Goal: Information Seeking & Learning: Learn about a topic

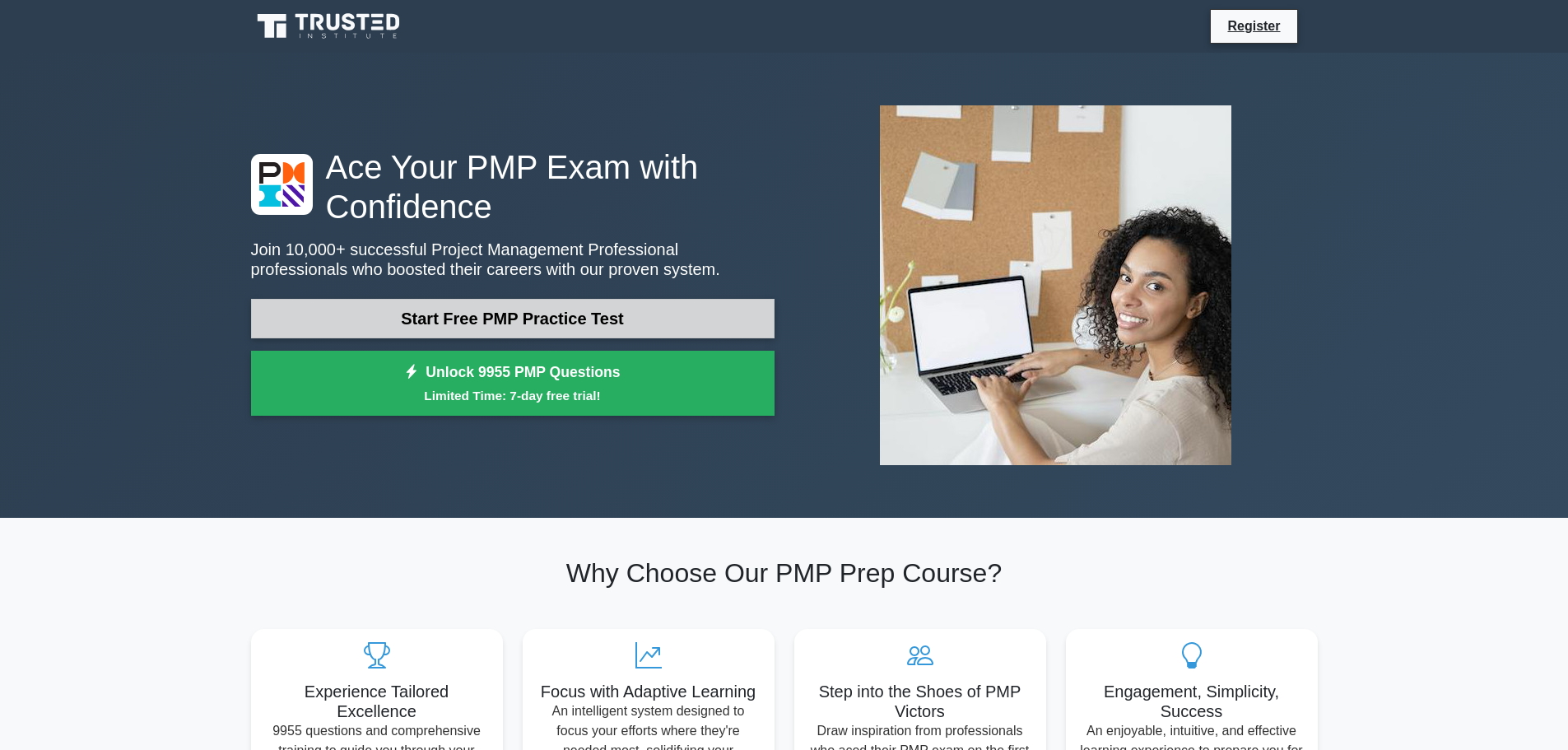
click at [433, 332] on link "Start Free PMP Practice Test" at bounding box center [513, 318] width 524 height 40
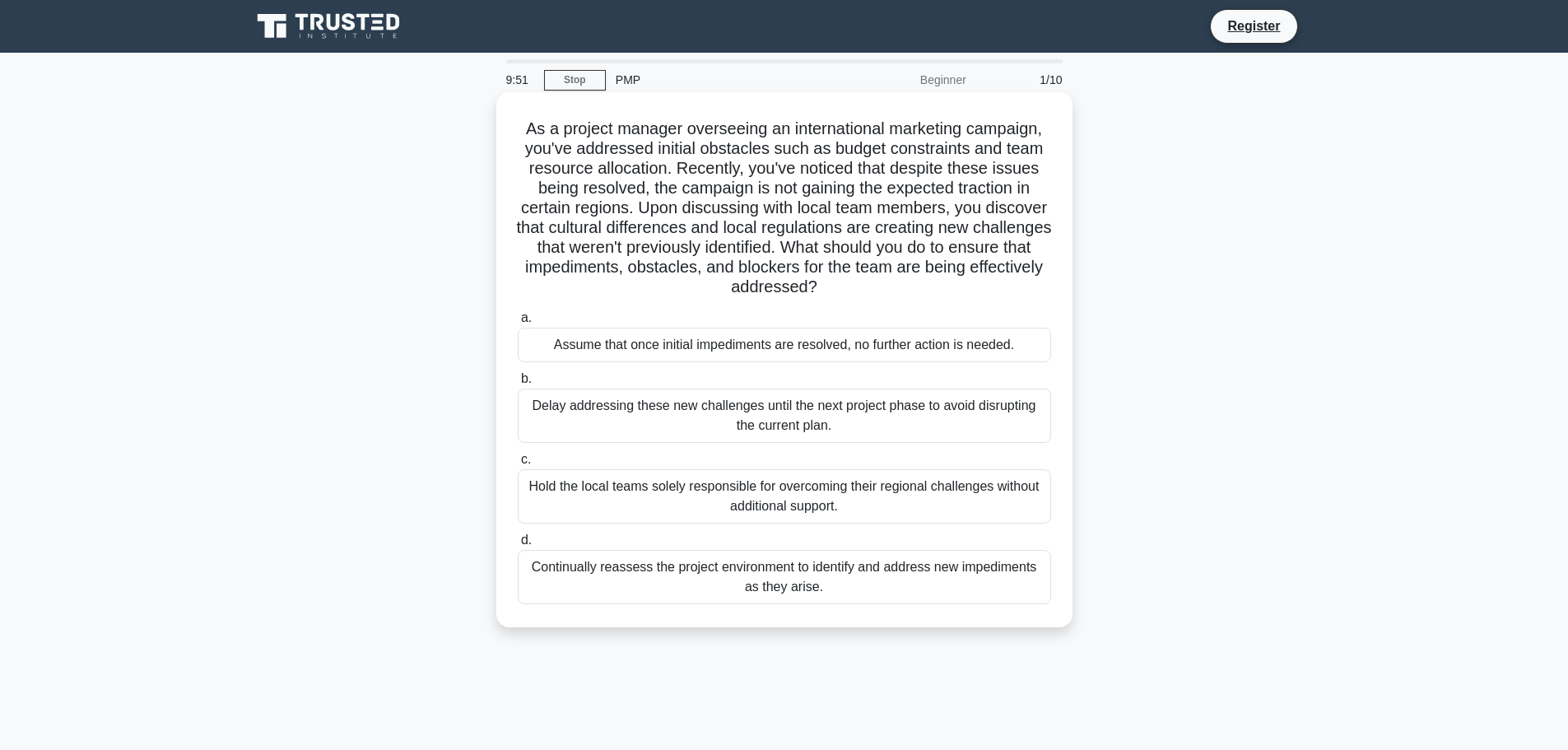
click at [536, 135] on h5 "As a project manager overseeing an international marketing campaign, you've add…" at bounding box center [784, 208] width 536 height 179
click at [527, 131] on h5 "As a project manager overseeing an international marketing campaign, you've add…" at bounding box center [784, 208] width 536 height 179
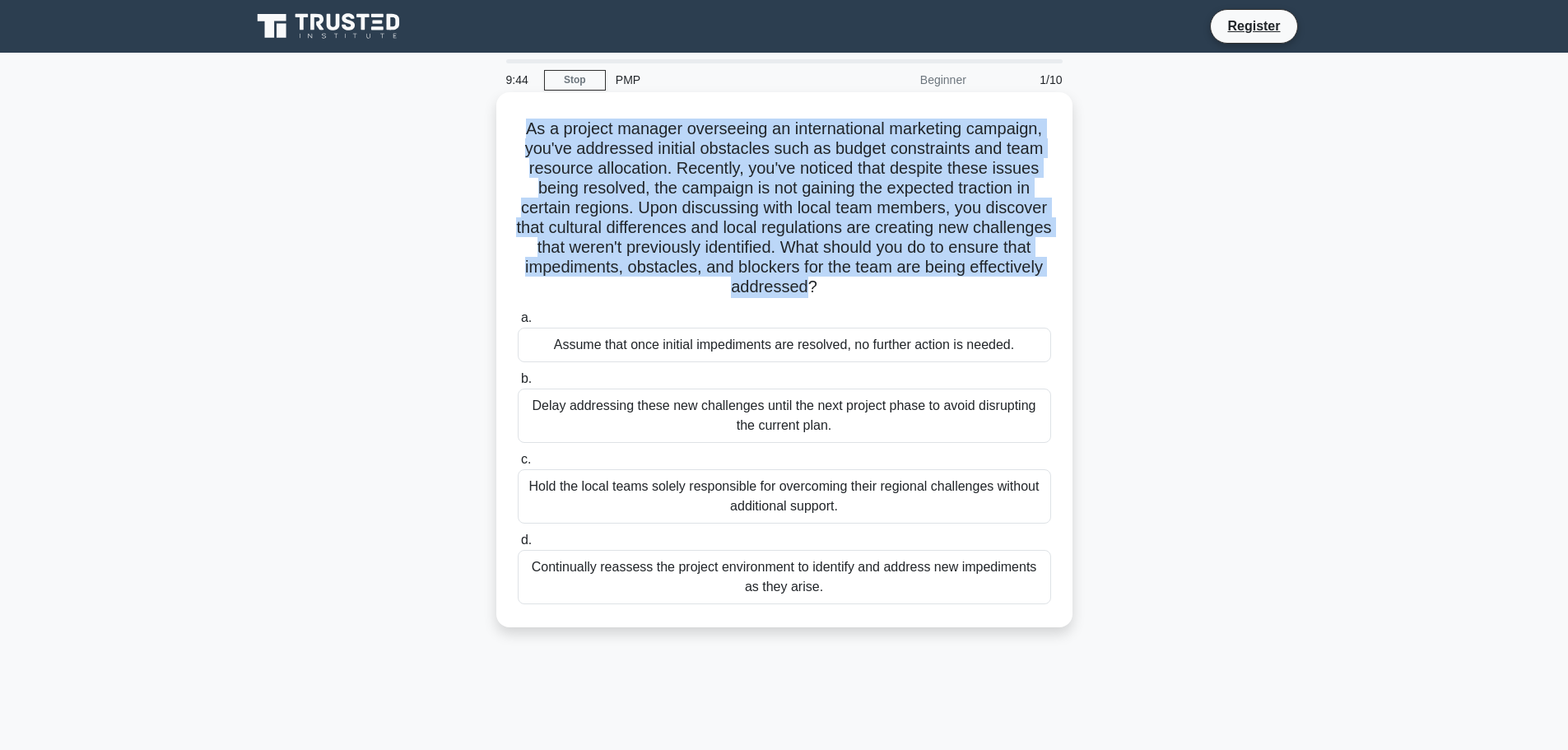
drag, startPoint x: 527, startPoint y: 131, endPoint x: 853, endPoint y: 292, distance: 363.6
click at [853, 292] on h5 "As a project manager overseeing an international marketing campaign, you've add…" at bounding box center [784, 208] width 536 height 179
copy h5 "As a project manager overseeing an international marketing campaign, you've add…"
click at [672, 283] on h5 "As a project manager overseeing an international marketing campaign, you've add…" at bounding box center [784, 208] width 536 height 179
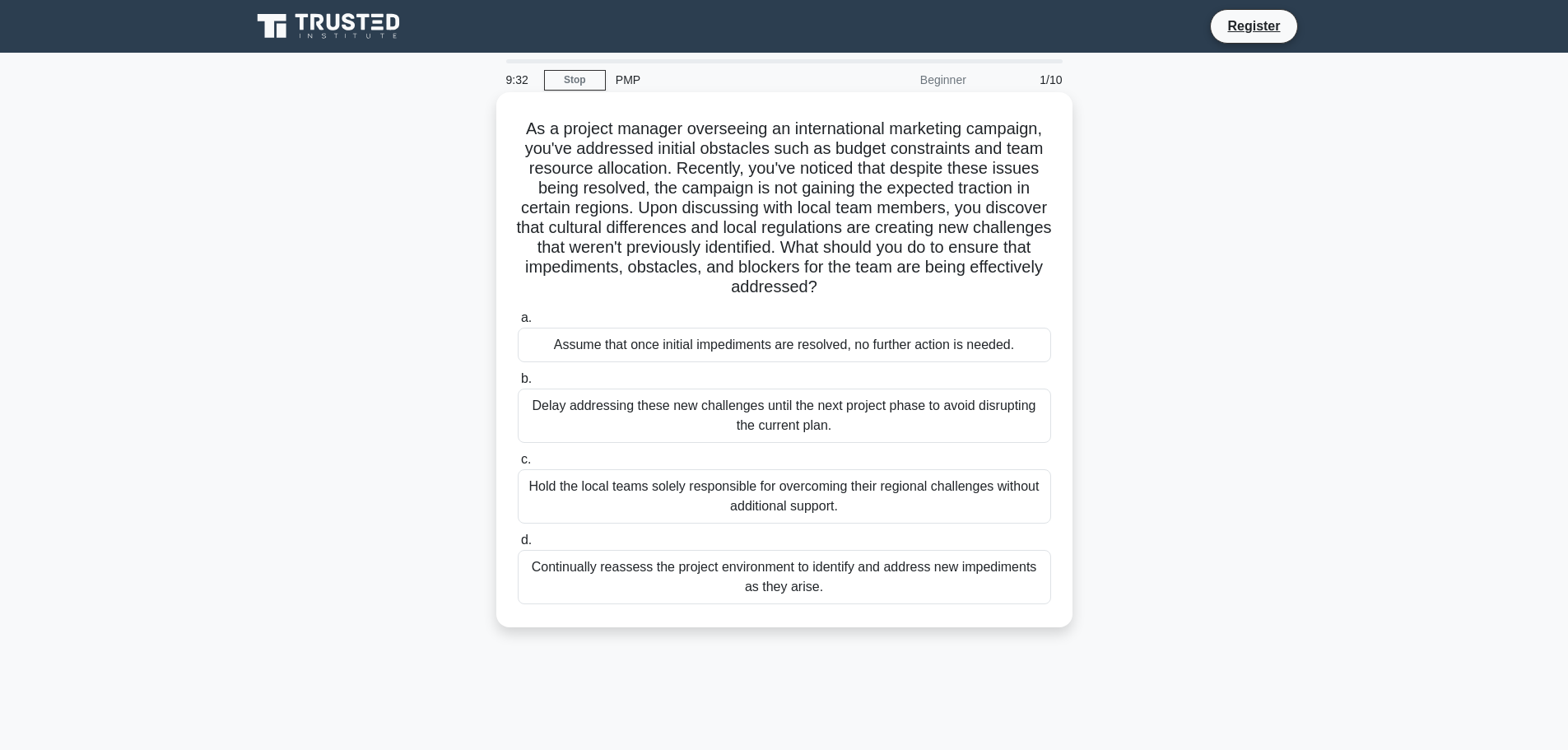
drag, startPoint x: 521, startPoint y: 120, endPoint x: 1016, endPoint y: 604, distance: 692.3
click at [1016, 604] on div "As a project manager overseeing an international marketing campaign, you've add…" at bounding box center [784, 359] width 563 height 522
copy div "As a project manager overseeing an international marketing campaign, you've add…"
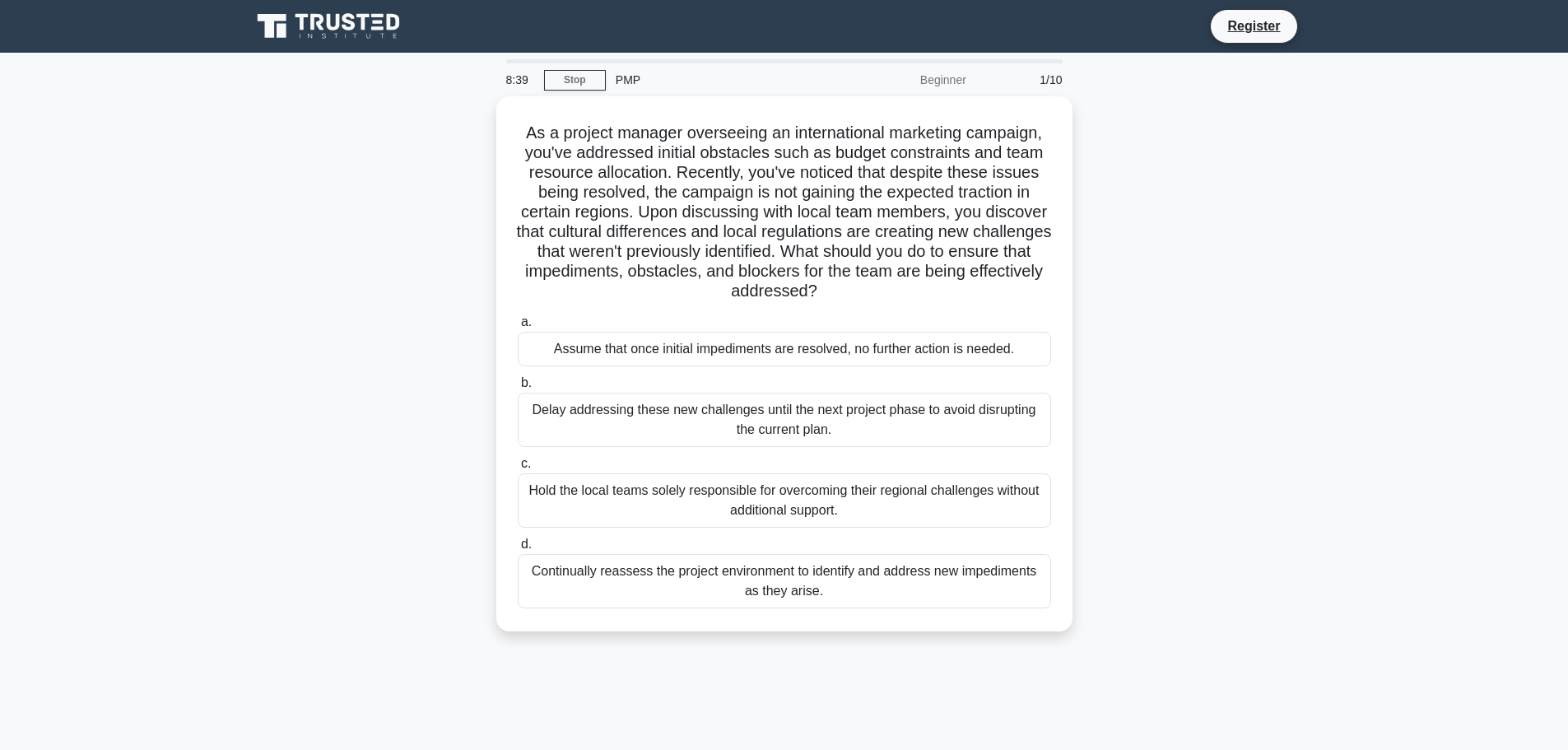
click at [1354, 524] on main "8:39 Stop PMP Beginner 1/10 As a project manager overseeing an international ma…" at bounding box center [784, 471] width 1568 height 837
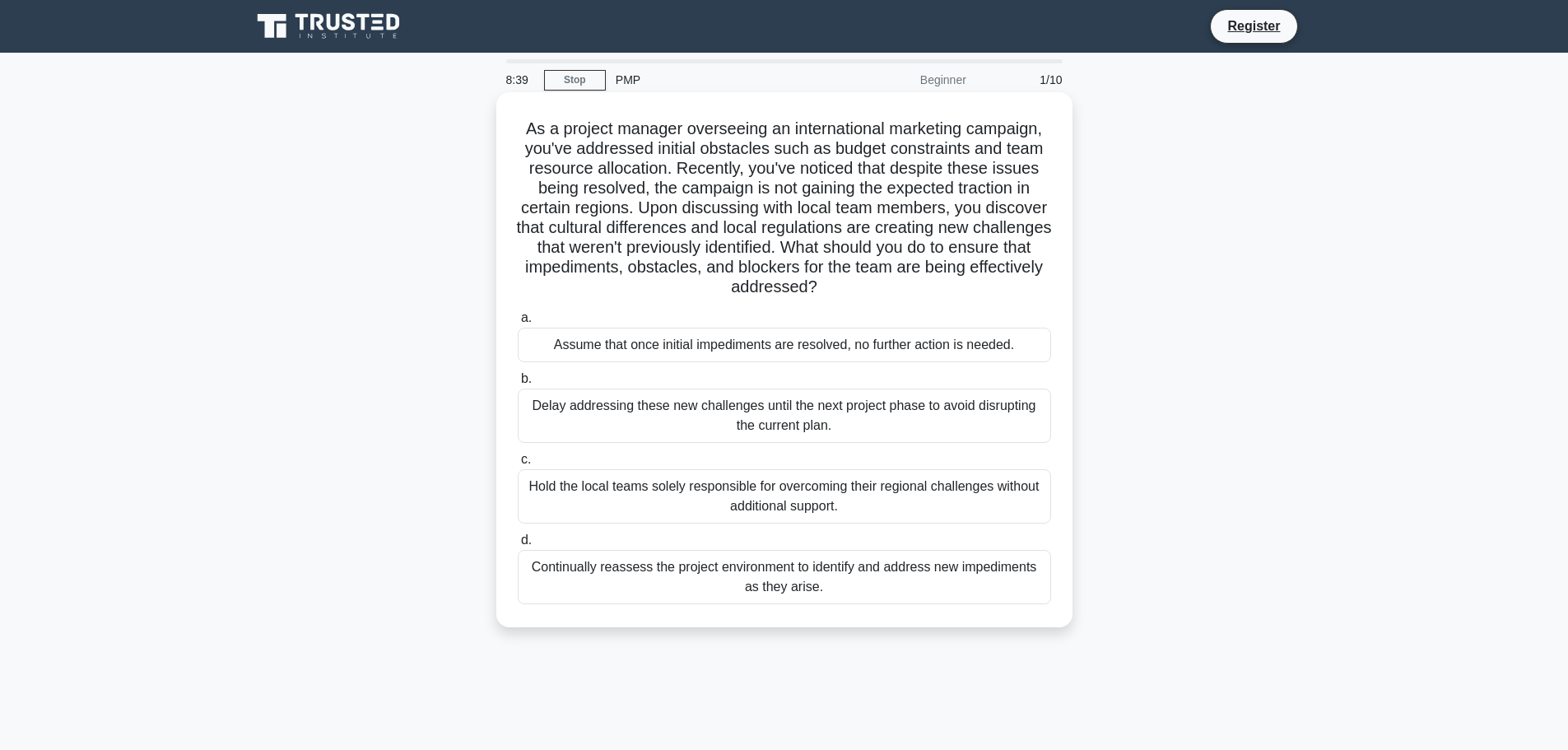
click at [819, 577] on div "Continually reassess the project environment to identify and address new impedi…" at bounding box center [784, 577] width 533 height 55
click at [518, 546] on input "d. Continually reassess the project environment to identify and address new imp…" at bounding box center [518, 540] width 0 height 11
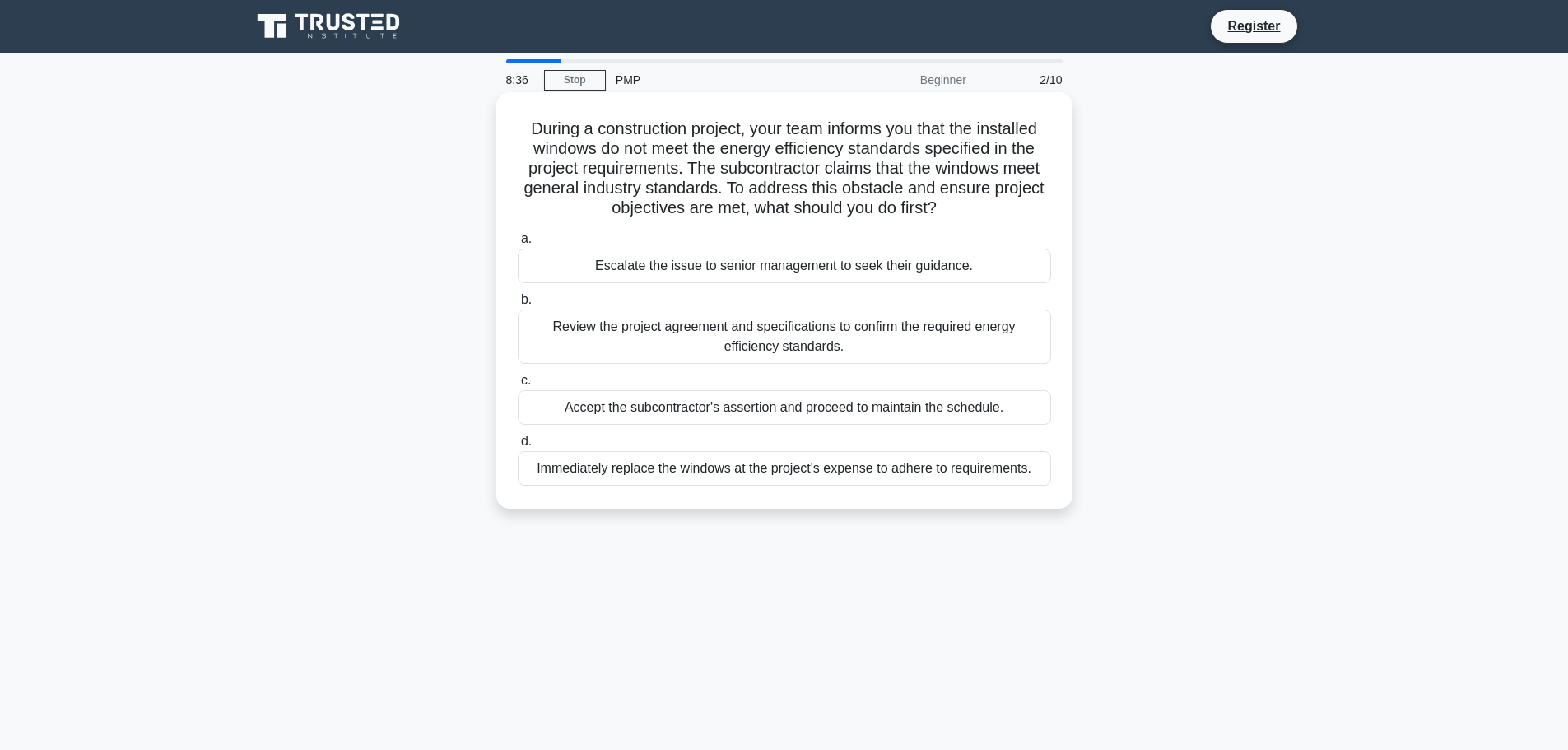
click at [541, 132] on h5 "During a construction project, your team informs you that the installed windows…" at bounding box center [784, 168] width 536 height 100
drag, startPoint x: 541, startPoint y: 132, endPoint x: 1063, endPoint y: 492, distance: 634.1
click at [1063, 492] on div "During a construction project, your team informs you that the installed windows…" at bounding box center [784, 300] width 563 height 404
copy div "During a construction project, your team informs you that the installed windows…"
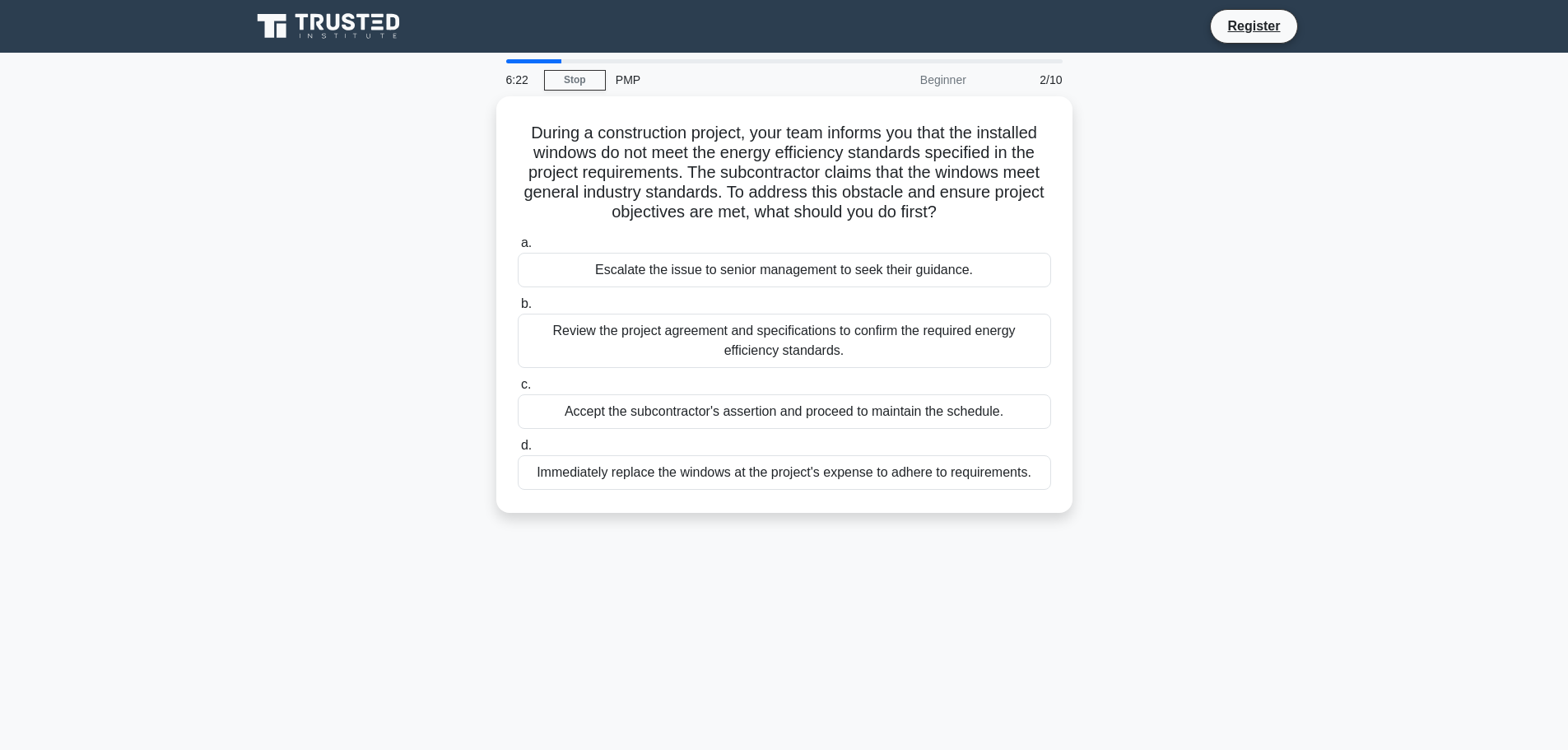
click at [1465, 310] on main "6:22 Stop PMP Beginner 2/10 During a construction project, your team informs yo…" at bounding box center [784, 471] width 1568 height 837
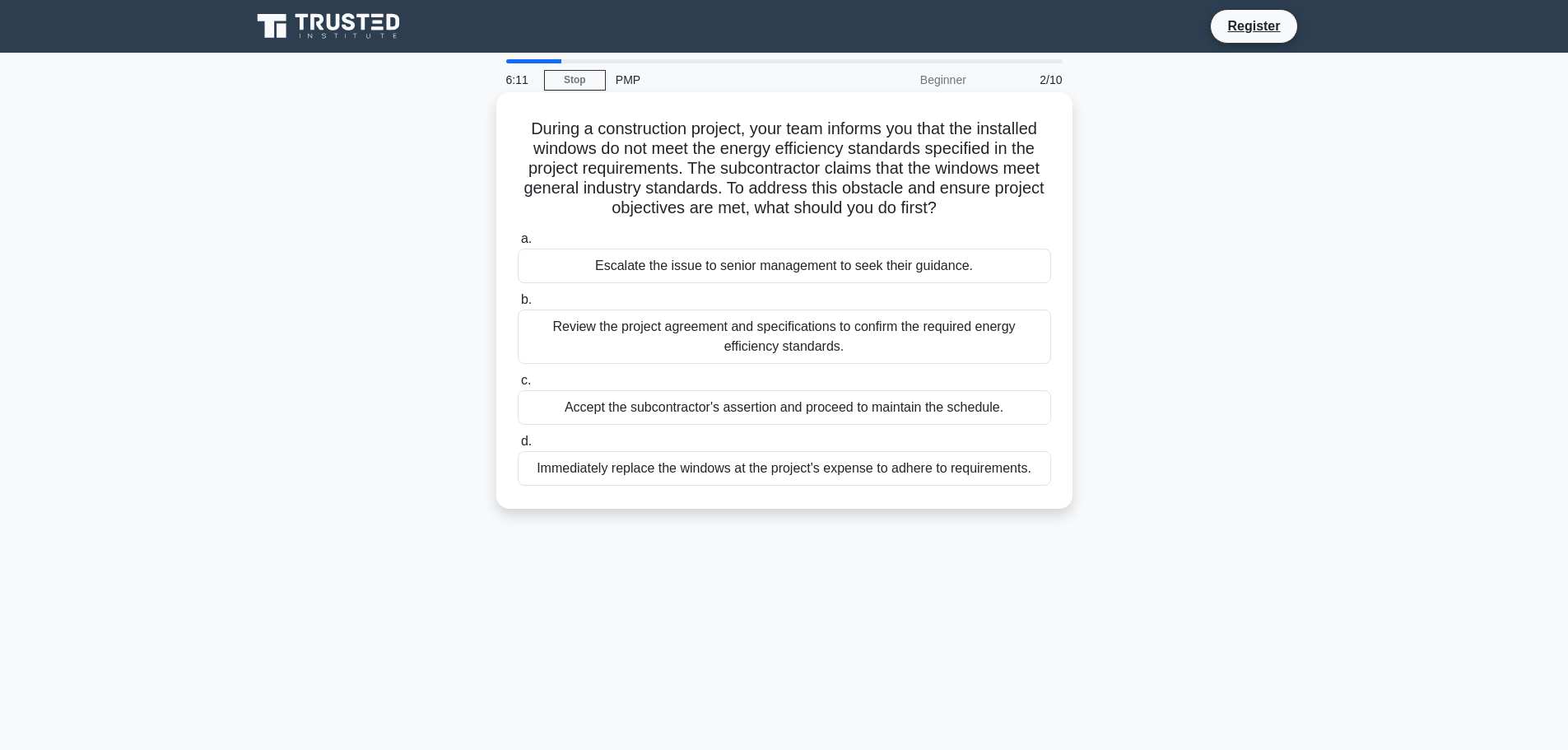
click at [612, 467] on div "Immediately replace the windows at the project's expense to adhere to requireme…" at bounding box center [784, 468] width 533 height 34
click at [518, 447] on input "d. Immediately replace the windows at the project's expense to adhere to requir…" at bounding box center [518, 441] width 0 height 11
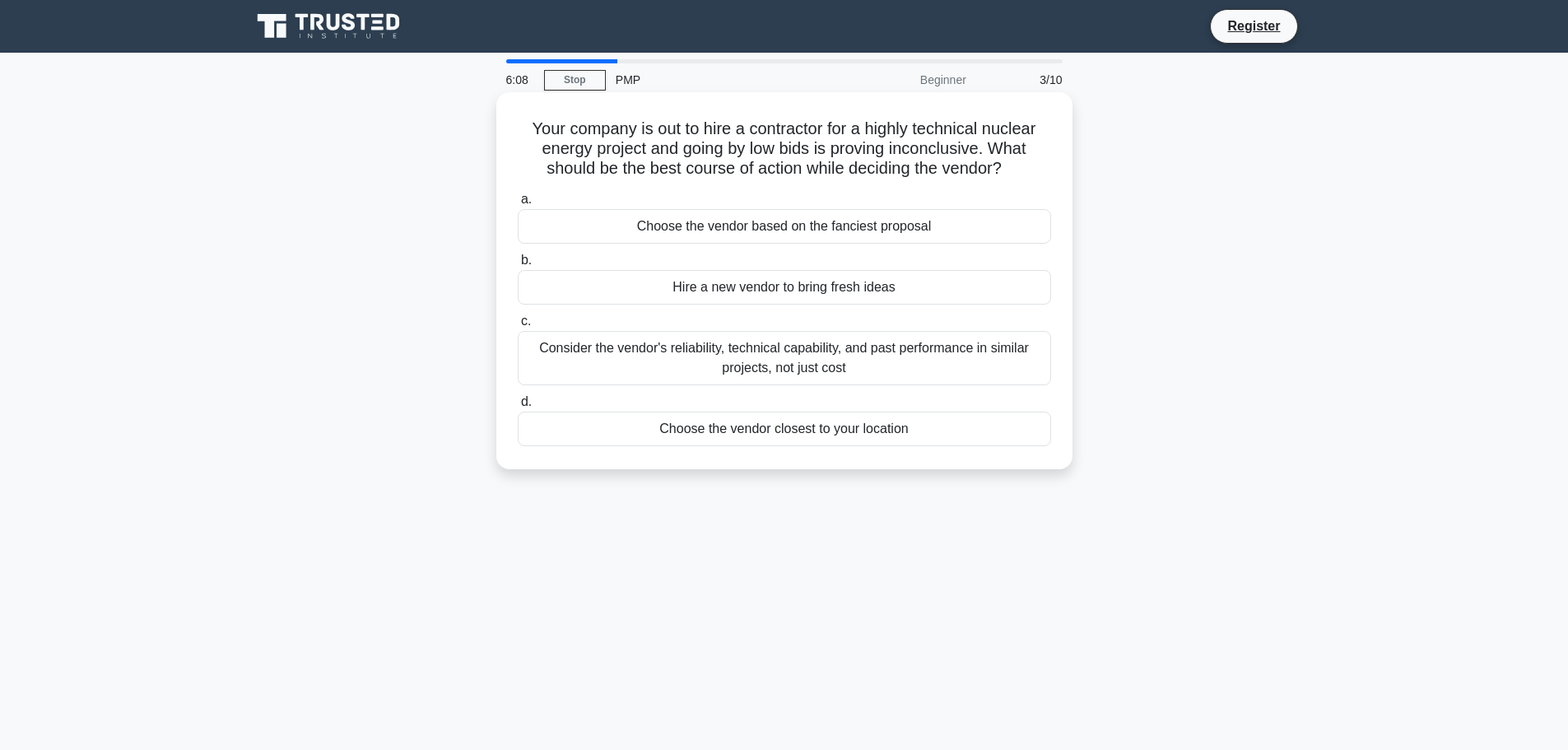
click at [532, 124] on h5 "Your company is out to hire a contractor for a highly technical nuclear energy …" at bounding box center [784, 149] width 536 height 61
drag, startPoint x: 532, startPoint y: 124, endPoint x: 953, endPoint y: 470, distance: 544.9
click at [953, 469] on div "Your company is out to hire a contractor for a highly technical nuclear energy …" at bounding box center [784, 281] width 576 height 377
copy div "Your company is out to hire a contractor for a highly technical nuclear energy …"
click at [725, 411] on label "d. Choose the vendor closest to your location" at bounding box center [784, 419] width 533 height 55
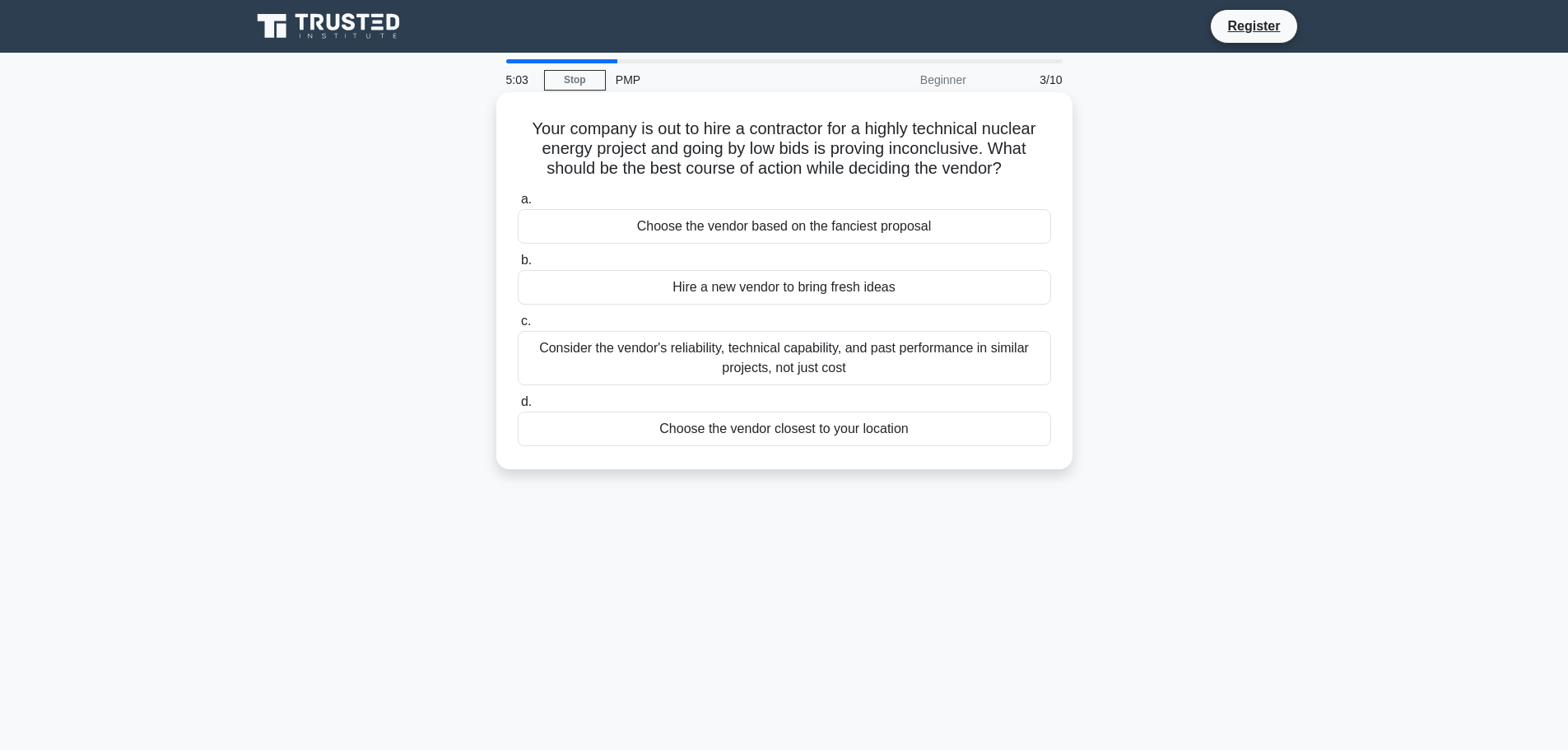
click at [518, 408] on input "d. Choose the vendor closest to your location" at bounding box center [518, 402] width 0 height 11
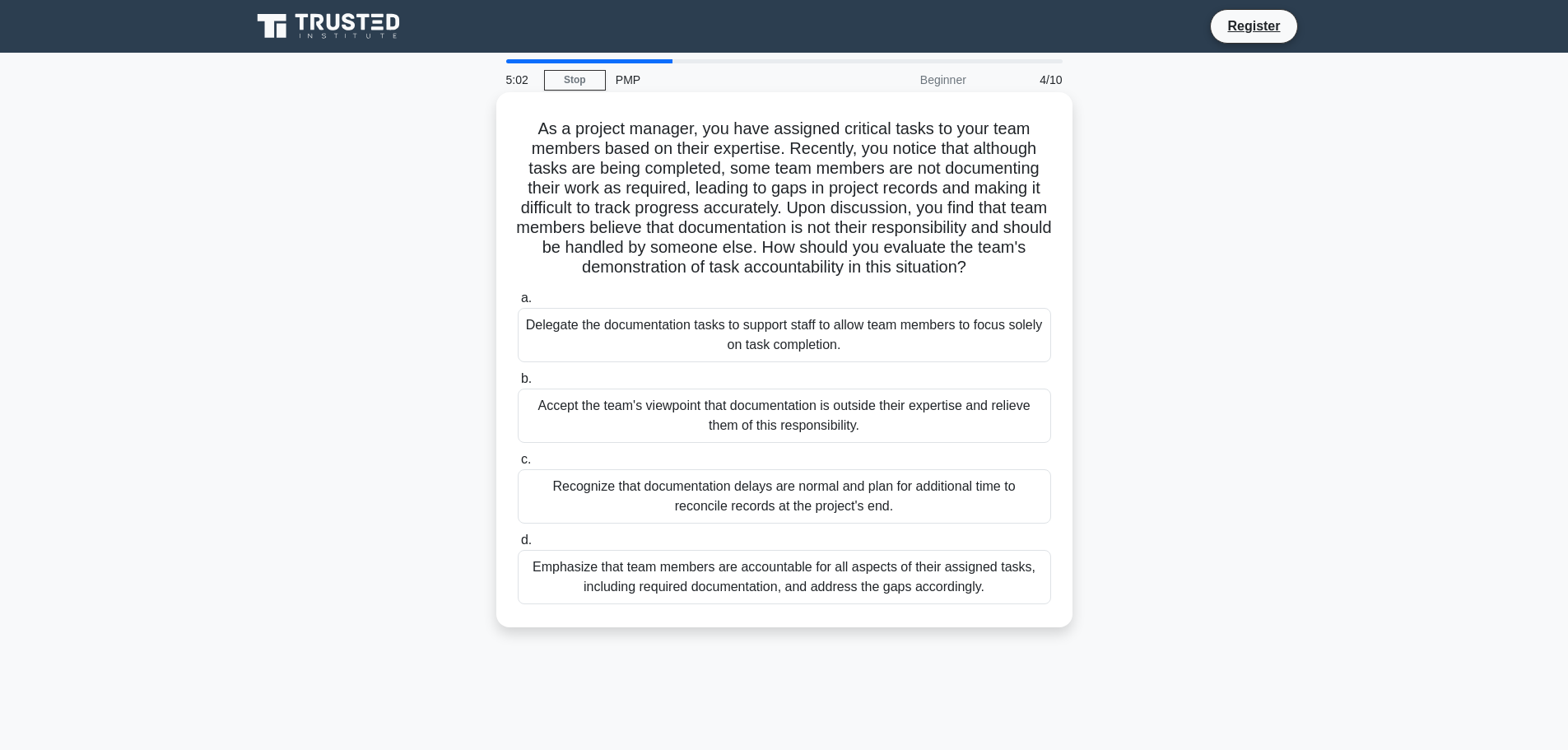
click at [532, 130] on h5 "As a project manager, you have assigned critical tasks to your team members bas…" at bounding box center [784, 198] width 536 height 160
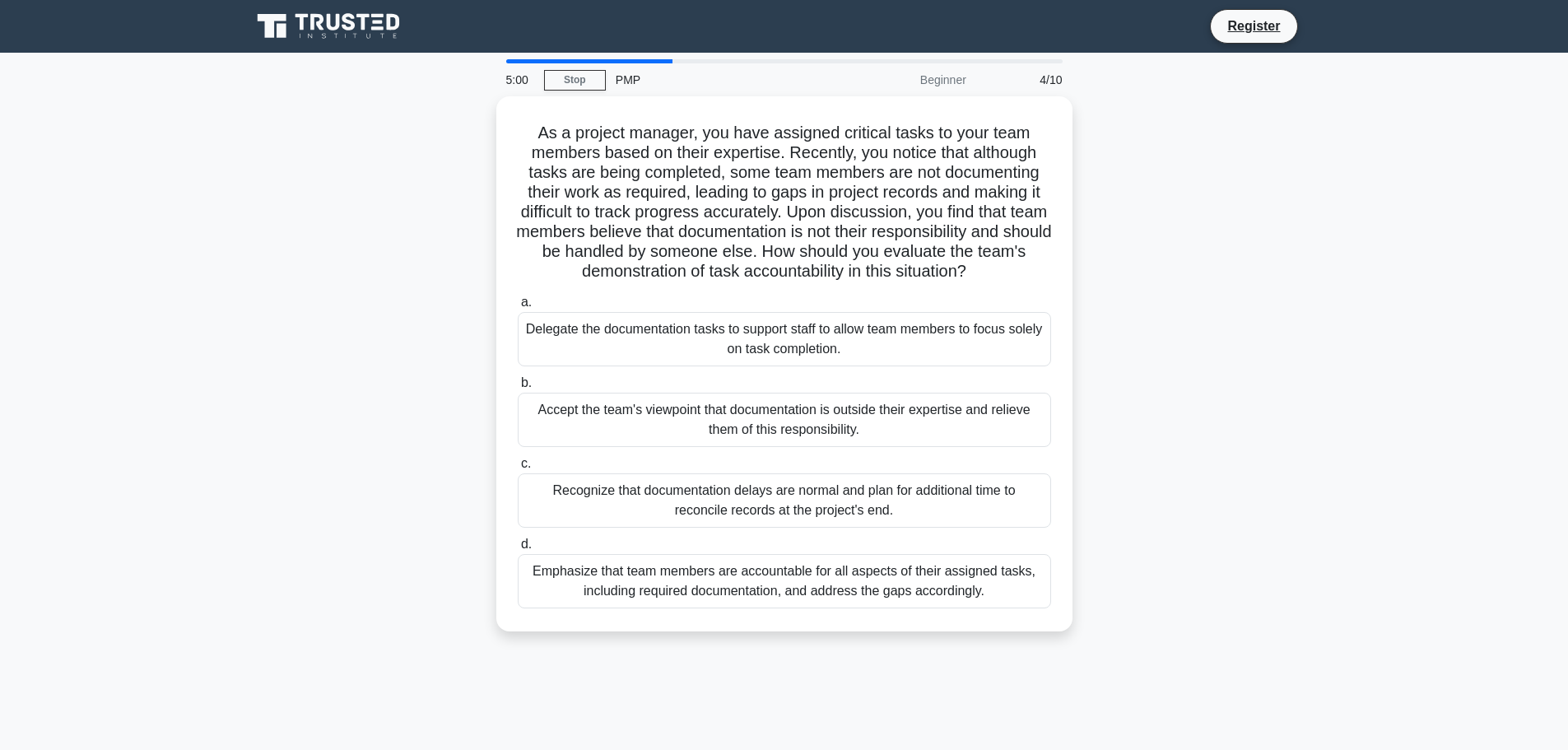
drag, startPoint x: 532, startPoint y: 130, endPoint x: 1079, endPoint y: 662, distance: 763.0
click at [1079, 662] on div "5:00 Stop PMP Beginner 4/10 As a project manager, you have assigned critical ta…" at bounding box center [784, 470] width 1086 height 823
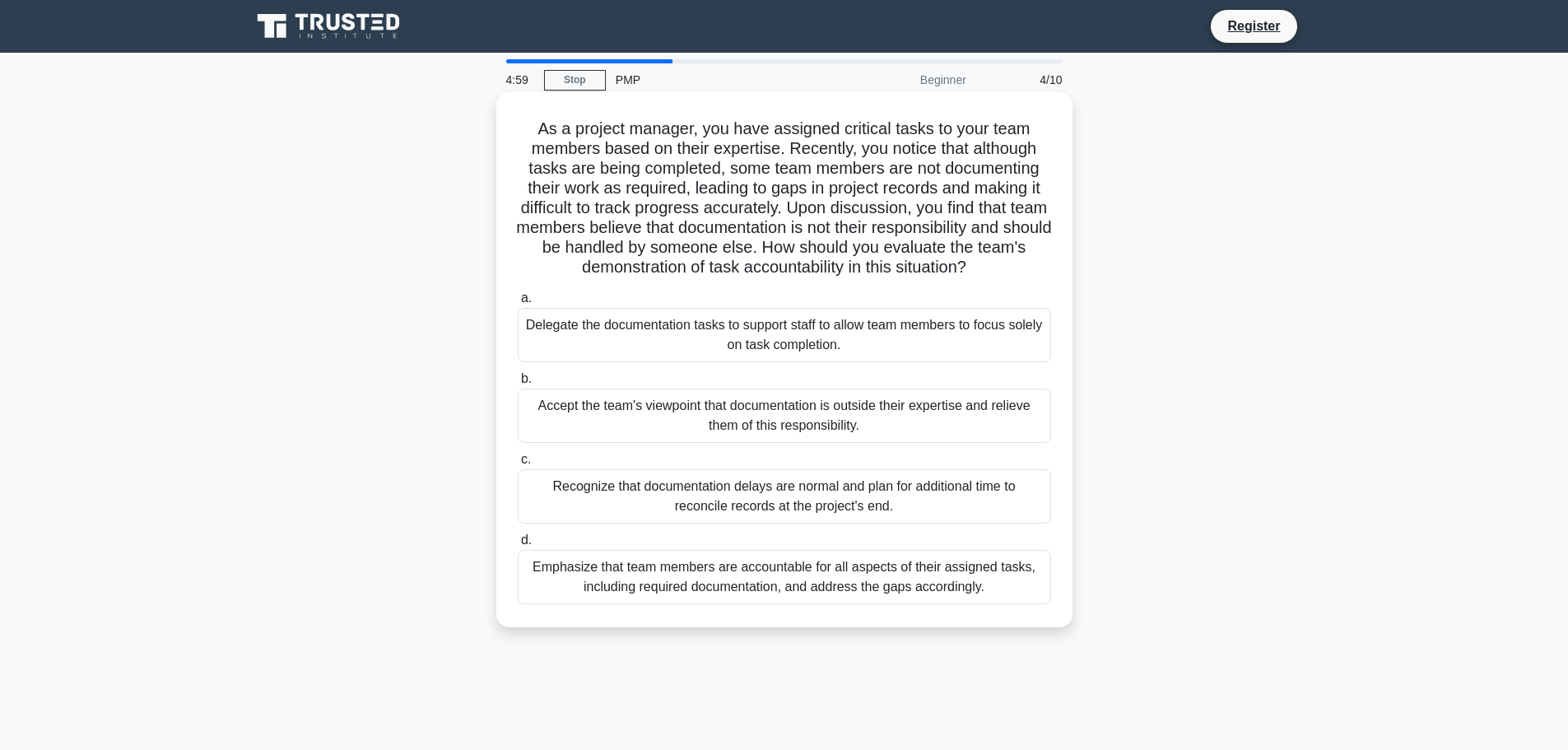
copy div "As a project manager, you have assigned critical tasks to your team members bas…"
click at [773, 578] on div "Emphasize that team members are accountable for all aspects of their assigned t…" at bounding box center [784, 577] width 533 height 55
click at [518, 546] on input "d. Emphasize that team members are accountable for all aspects of their assigne…" at bounding box center [518, 540] width 0 height 11
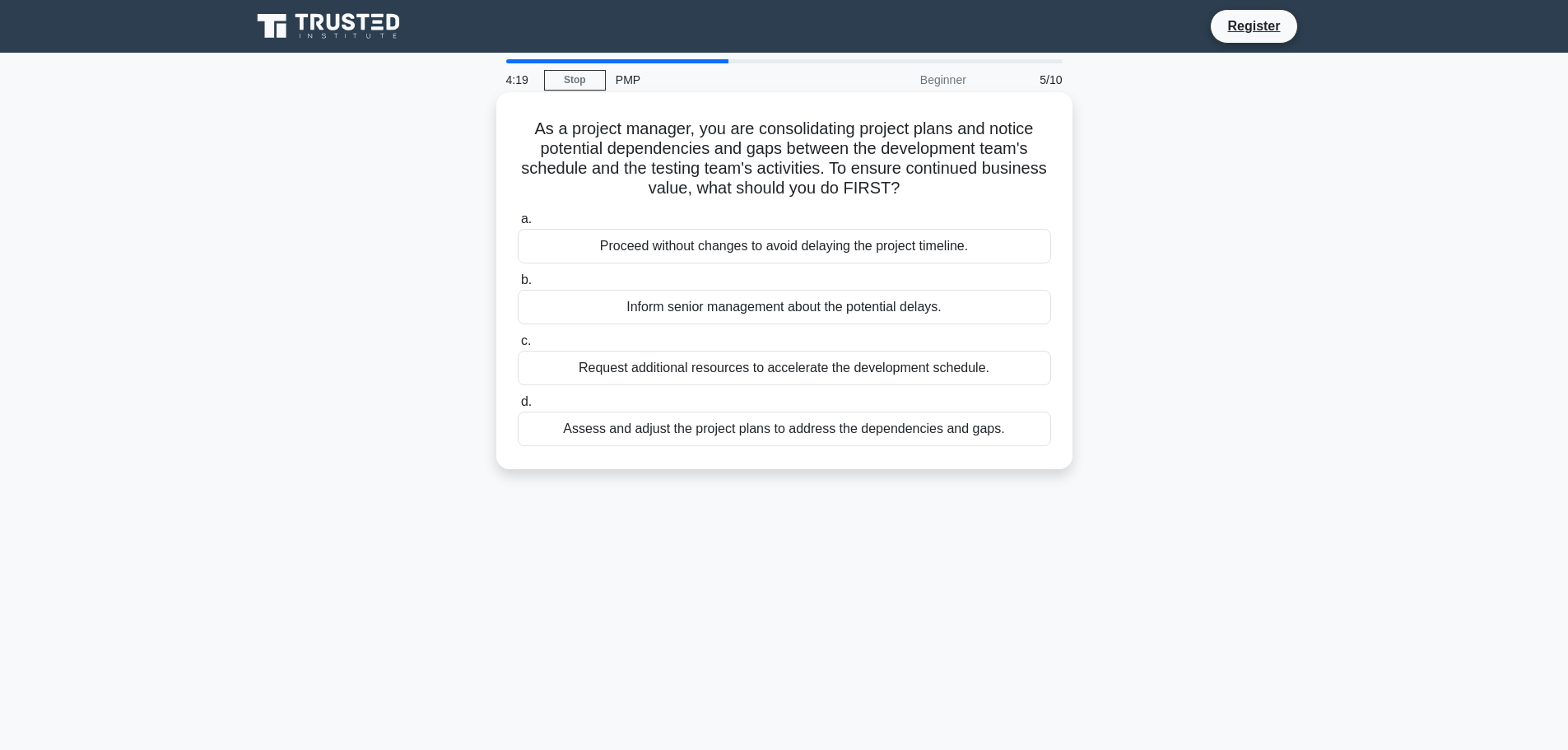
click at [530, 133] on h5 "As a project manager, you are consolidating project plans and notice potential …" at bounding box center [784, 159] width 536 height 81
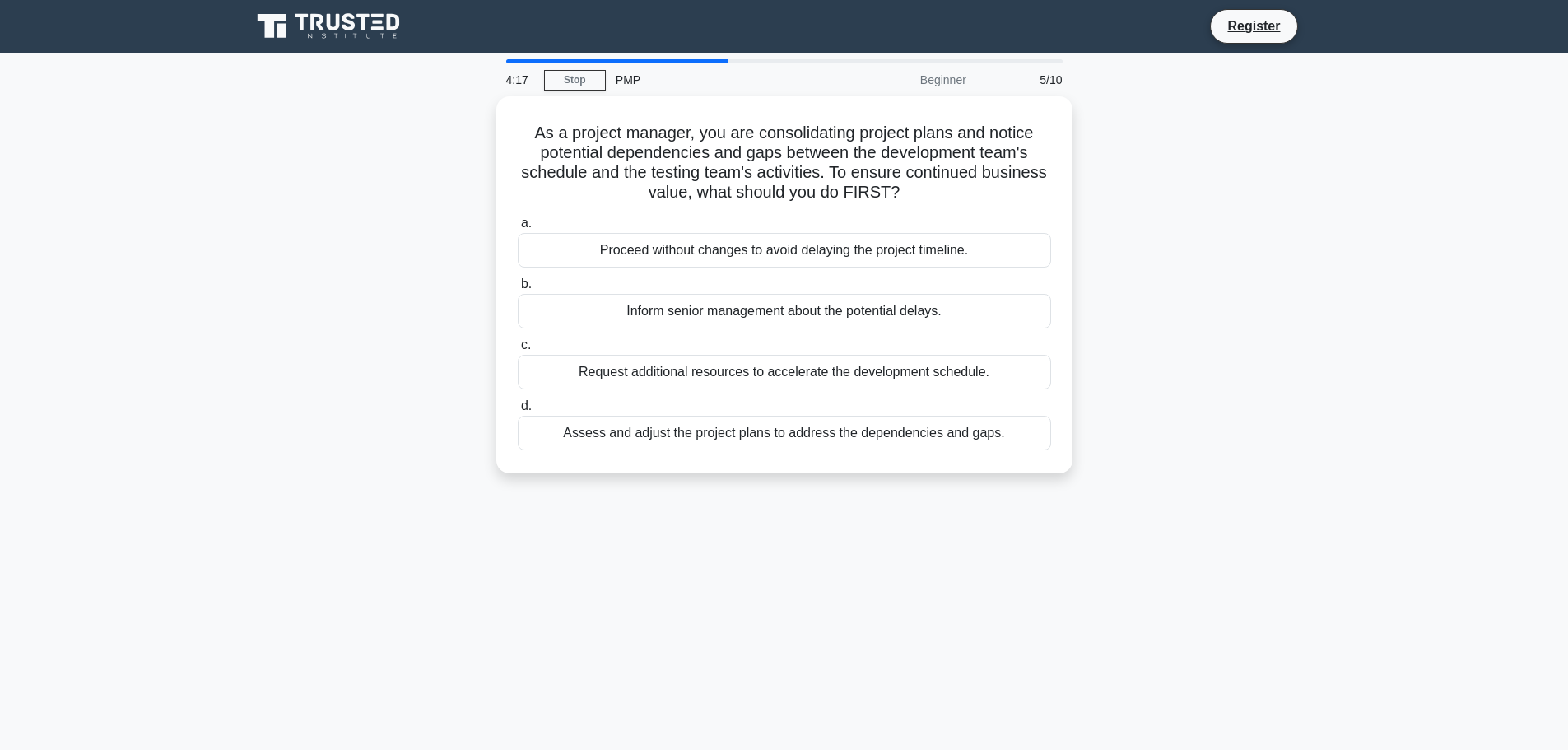
drag, startPoint x: 530, startPoint y: 133, endPoint x: 1006, endPoint y: 482, distance: 590.2
click at [1006, 482] on div "As a project manager, you are consolidating project plans and notice potential …" at bounding box center [784, 295] width 1086 height 397
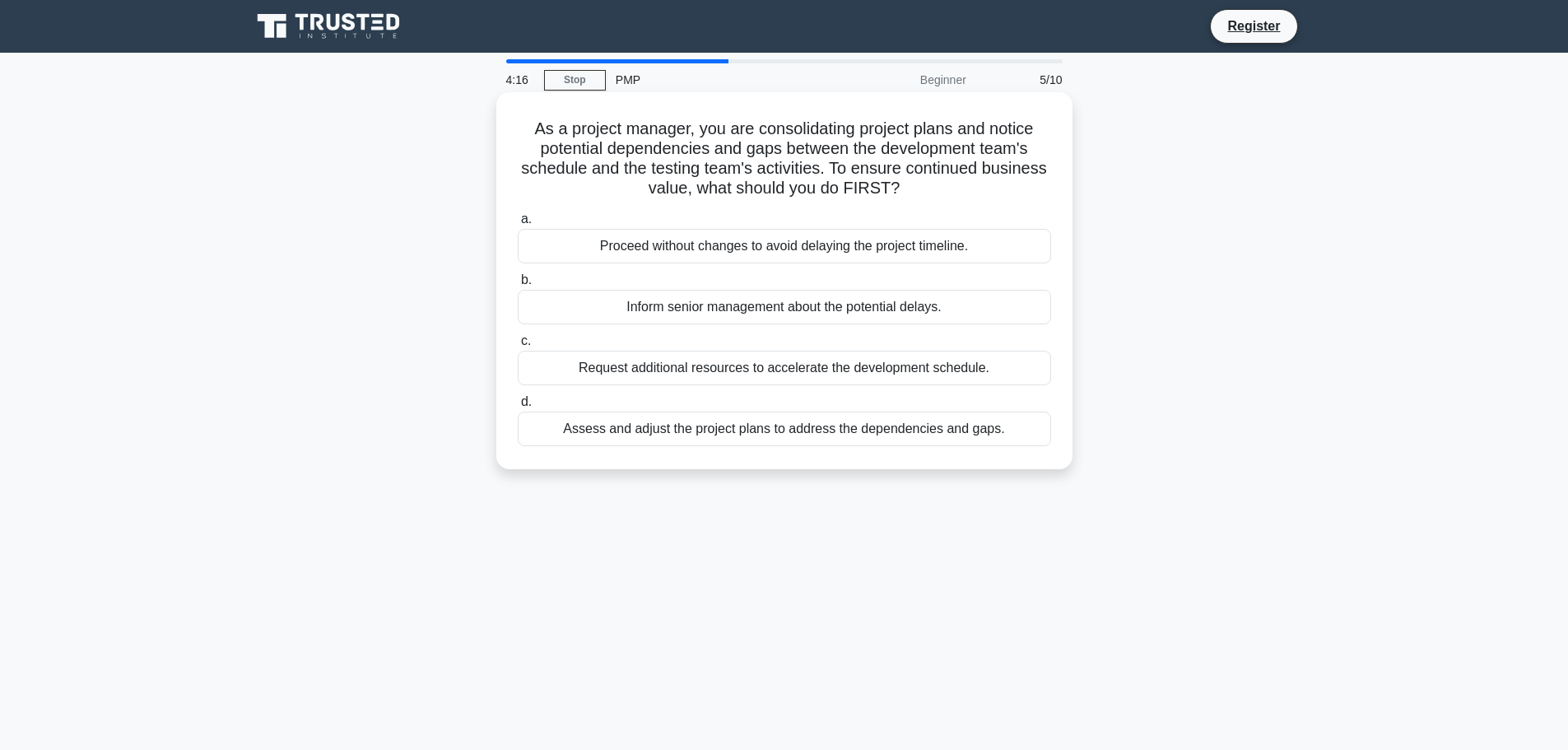
copy div "As a project manager, you are consolidating project plans and notice potential …"
click at [716, 432] on div "Assess and adjust the project plans to address the dependencies and gaps." at bounding box center [784, 429] width 533 height 34
click at [518, 408] on input "d. Assess and adjust the project plans to address the dependencies and gaps." at bounding box center [518, 402] width 0 height 11
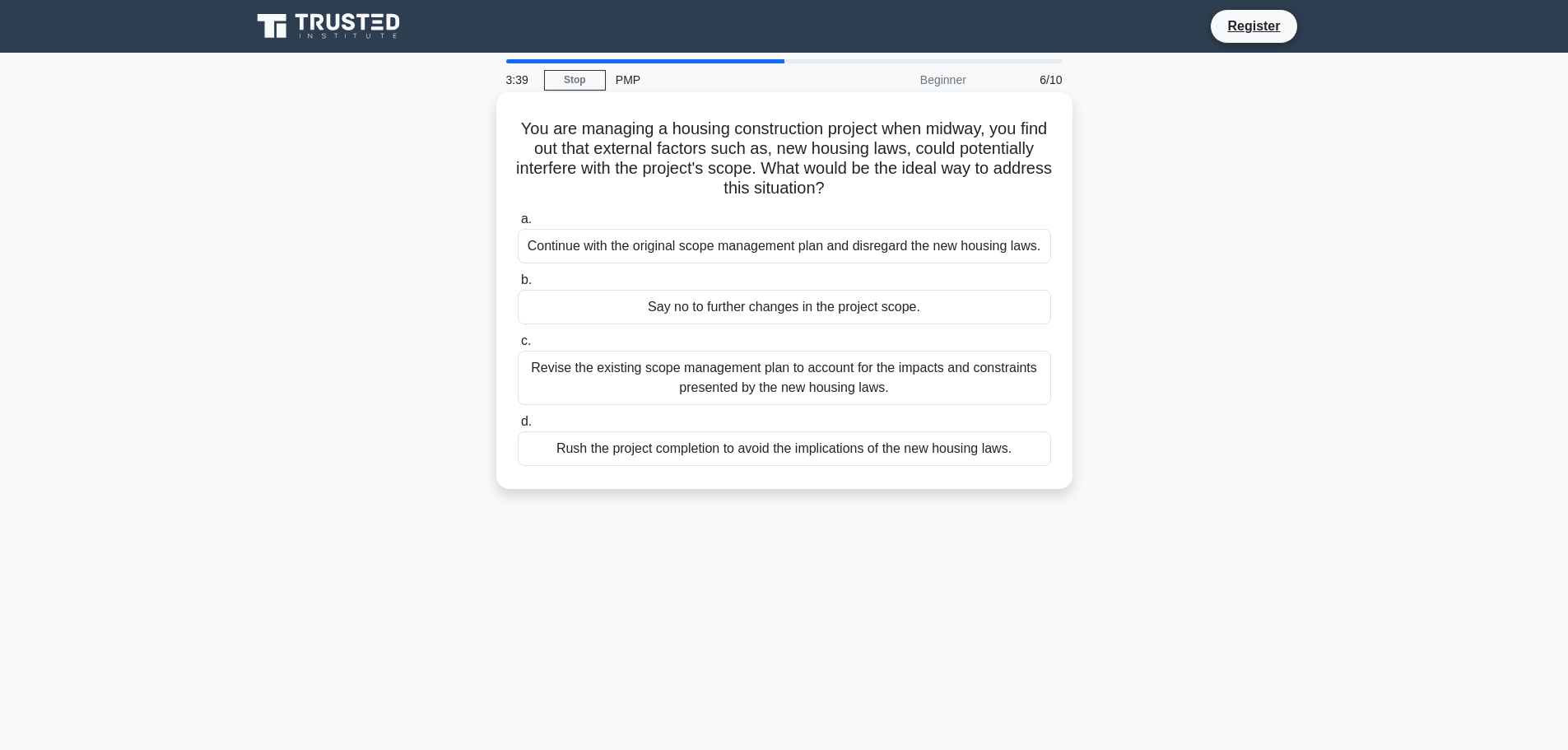
click at [532, 132] on h5 "You are managing a housing construction project when midway, you find out that …" at bounding box center [784, 159] width 536 height 81
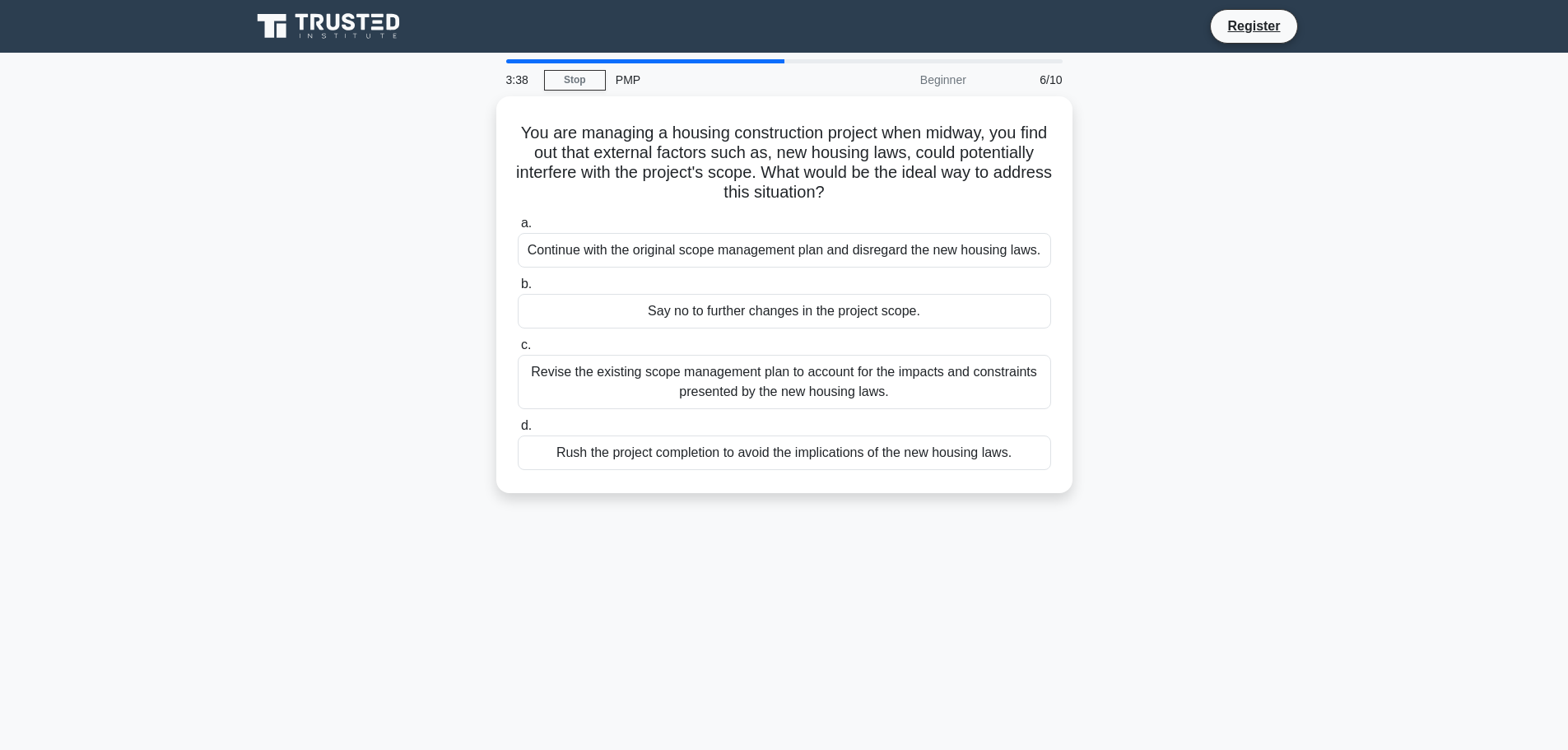
drag, startPoint x: 532, startPoint y: 132, endPoint x: 1116, endPoint y: 592, distance: 743.4
click at [1116, 592] on div "3:38 Stop PMP Beginner 6/10 You are managing a housing construction project whe…" at bounding box center [784, 470] width 1086 height 823
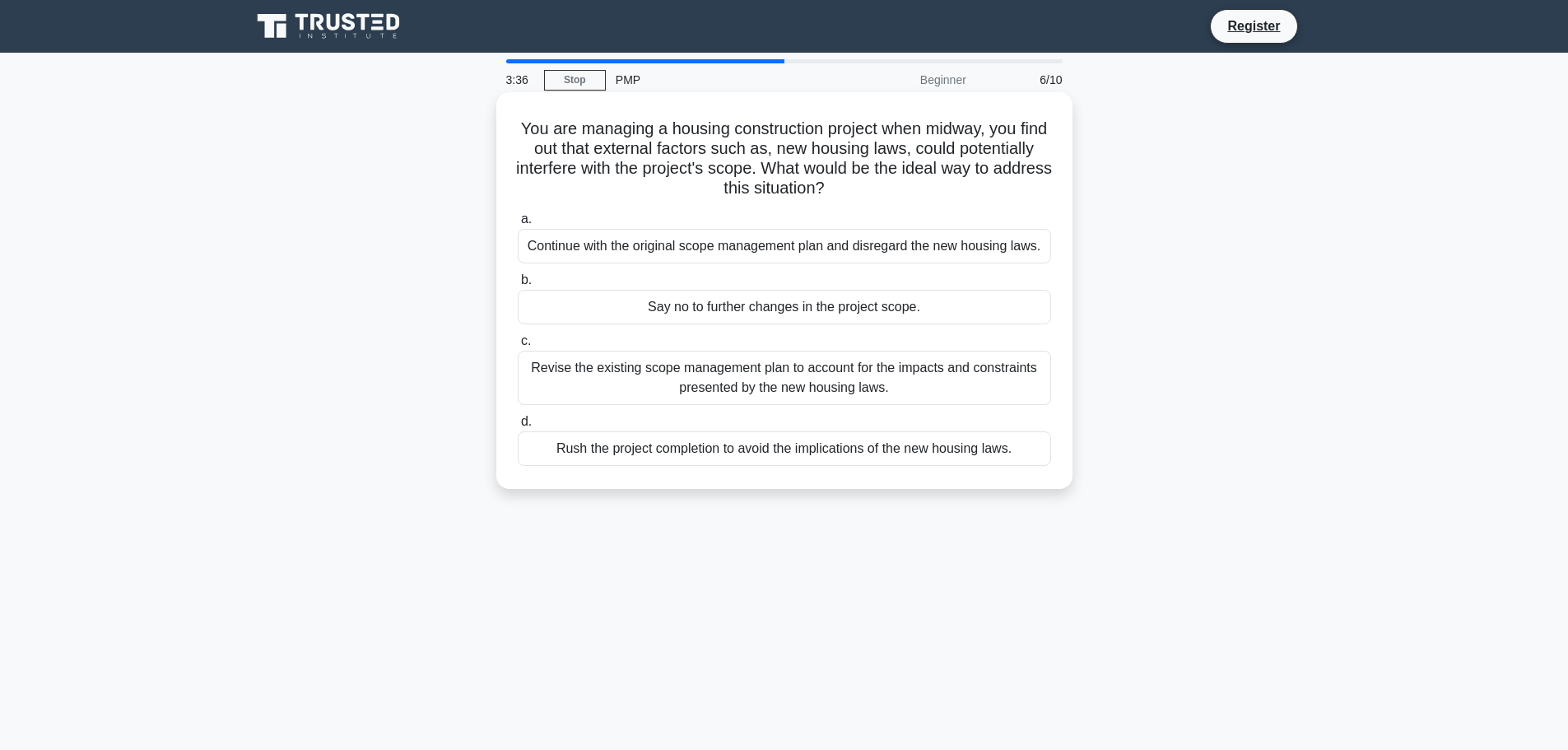
copy div "You are managing a housing construction project when midway, you find out that …"
click at [795, 362] on div "Revise the existing scope management plan to account for the impacts and constr…" at bounding box center [784, 378] width 533 height 55
click at [518, 346] on input "c. Revise the existing scope management plan to account for the impacts and con…" at bounding box center [518, 341] width 0 height 11
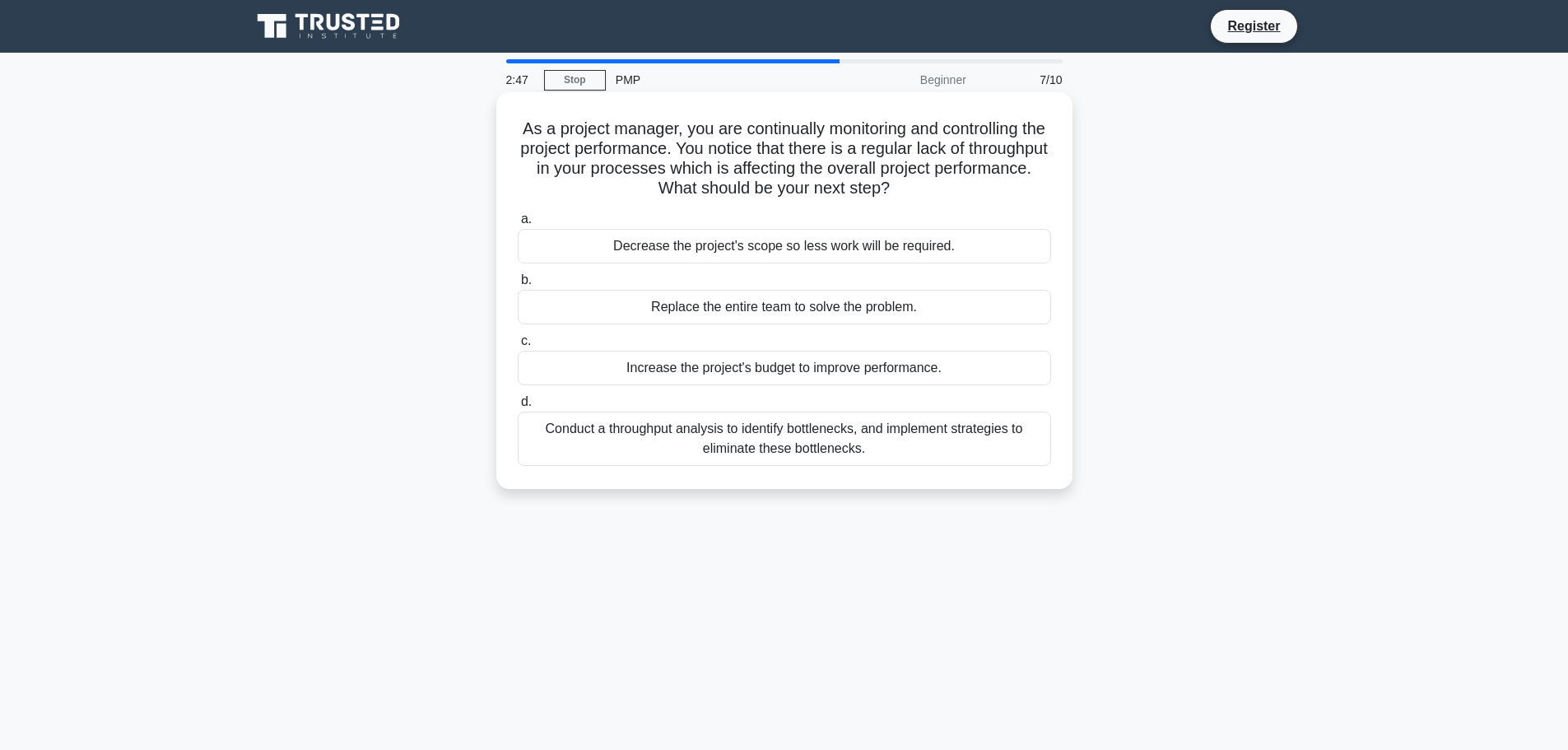
click at [532, 133] on h5 "As a project manager, you are continually monitoring and controlling the projec…" at bounding box center [784, 159] width 536 height 81
drag, startPoint x: 532, startPoint y: 133, endPoint x: 1051, endPoint y: 489, distance: 629.4
click at [1051, 489] on div "As a project manager, you are continually monitoring and controlling the projec…" at bounding box center [784, 291] width 576 height 397
copy div "As a project manager, you are continually monitoring and controlling the projec…"
click at [747, 256] on div "Decrease the project's scope so less work will be required." at bounding box center [784, 246] width 533 height 34
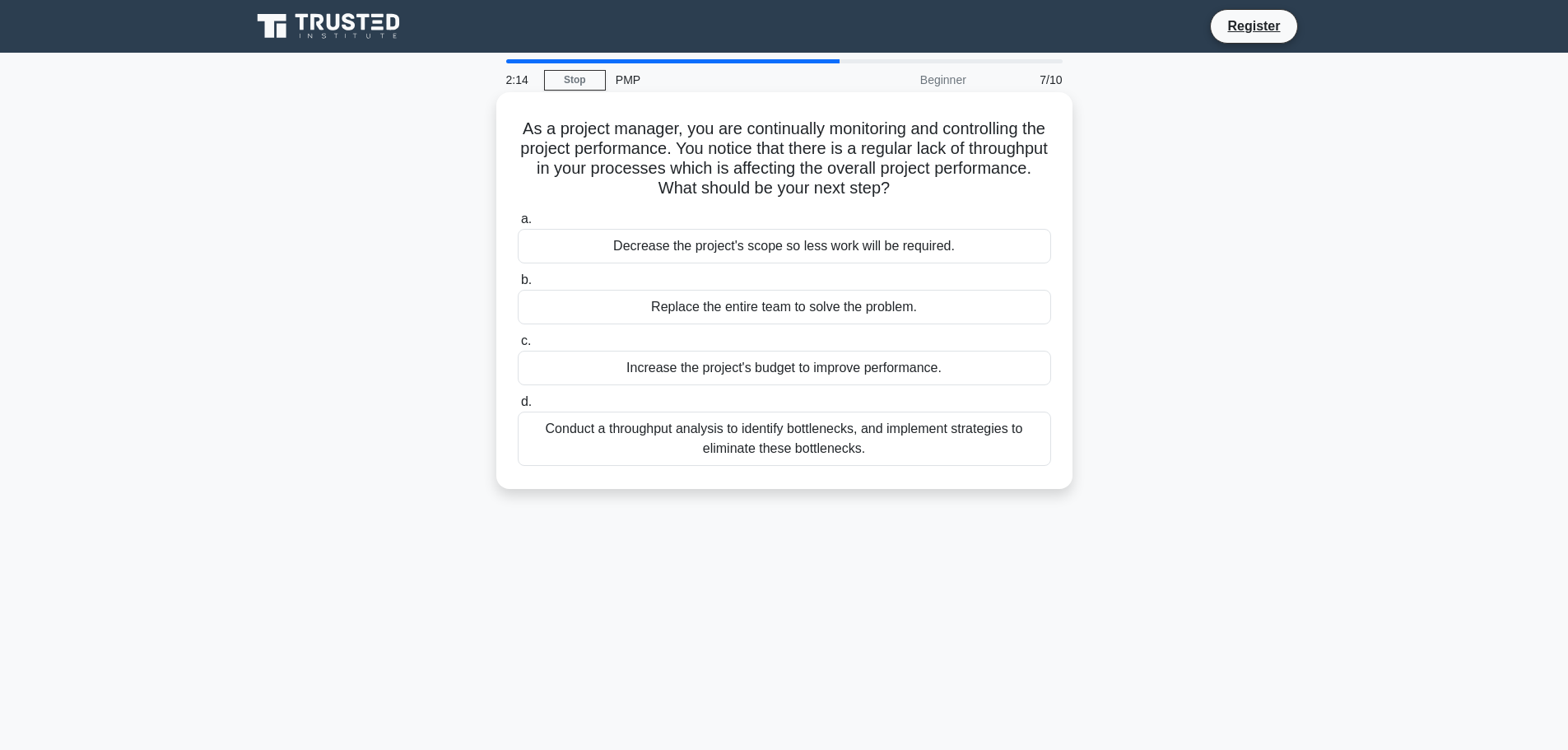
click at [518, 224] on input "a. Decrease the project's scope so less work will be required." at bounding box center [518, 219] width 0 height 11
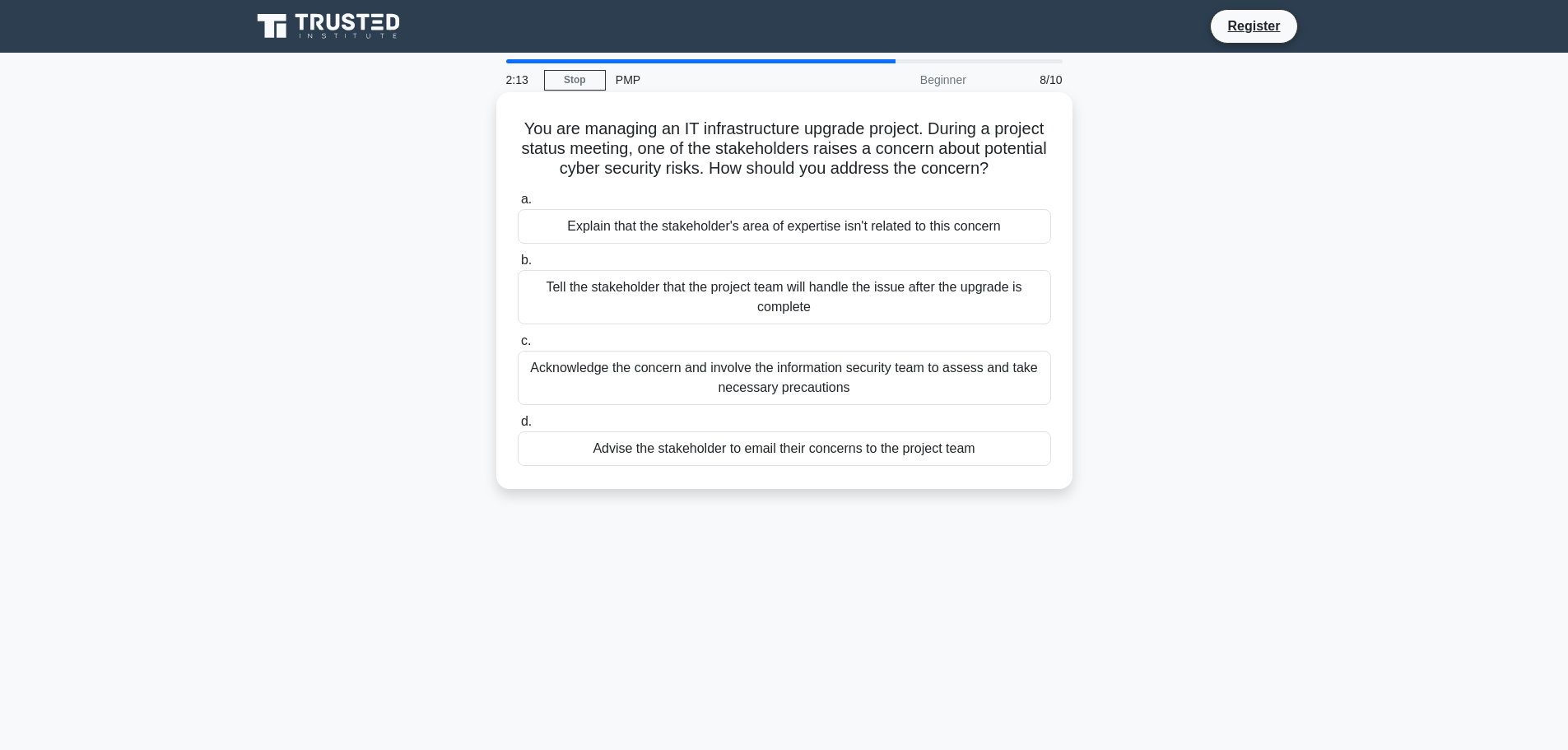
click at [532, 135] on h5 "You are managing an IT infrastructure upgrade project. During a project status …" at bounding box center [784, 149] width 536 height 61
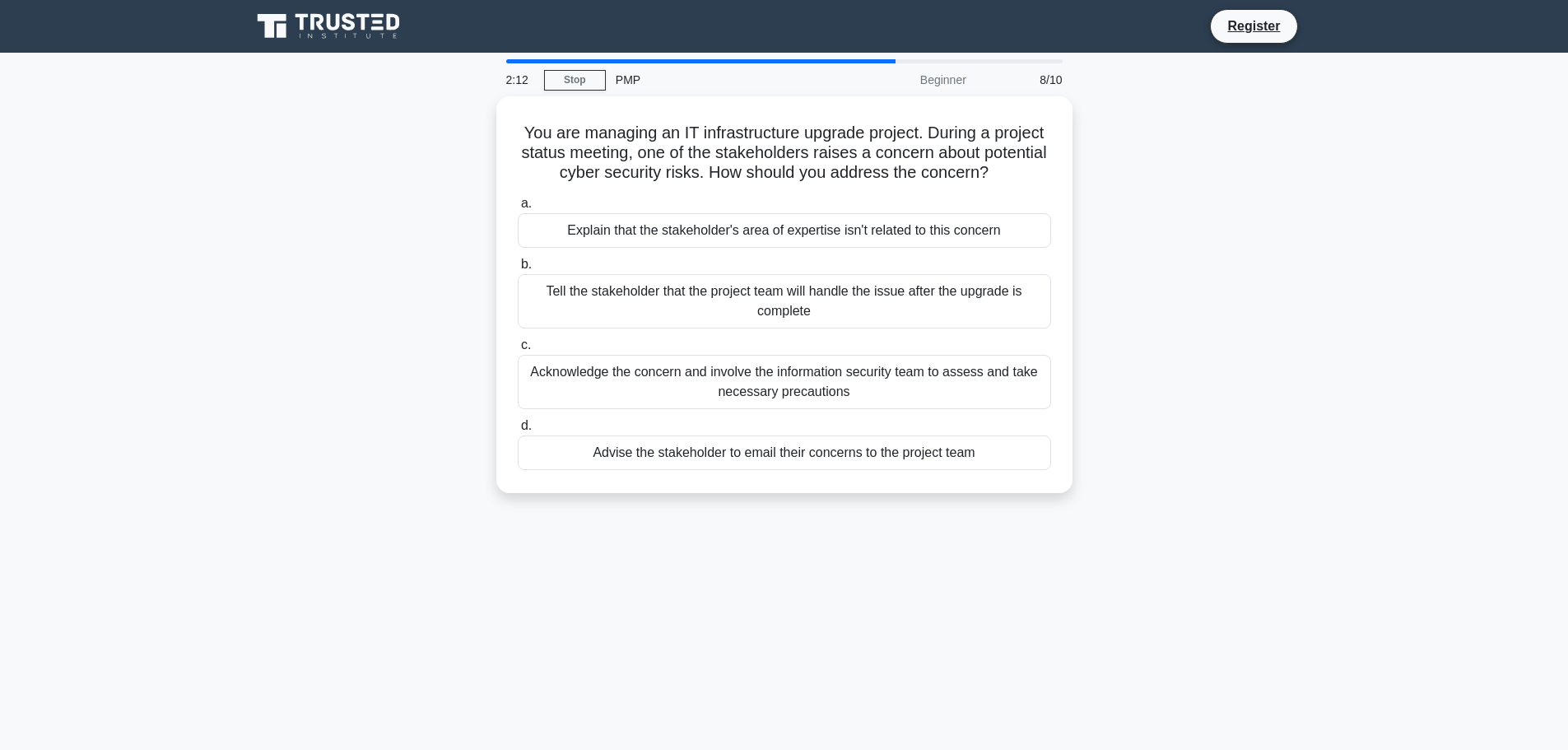
drag, startPoint x: 532, startPoint y: 135, endPoint x: 1082, endPoint y: 475, distance: 646.6
click at [1082, 475] on div "You are managing an IT infrastructure upgrade project. During a project status …" at bounding box center [784, 304] width 1086 height 416
copy div "You are managing an IT infrastructure upgrade project. During a project status …"
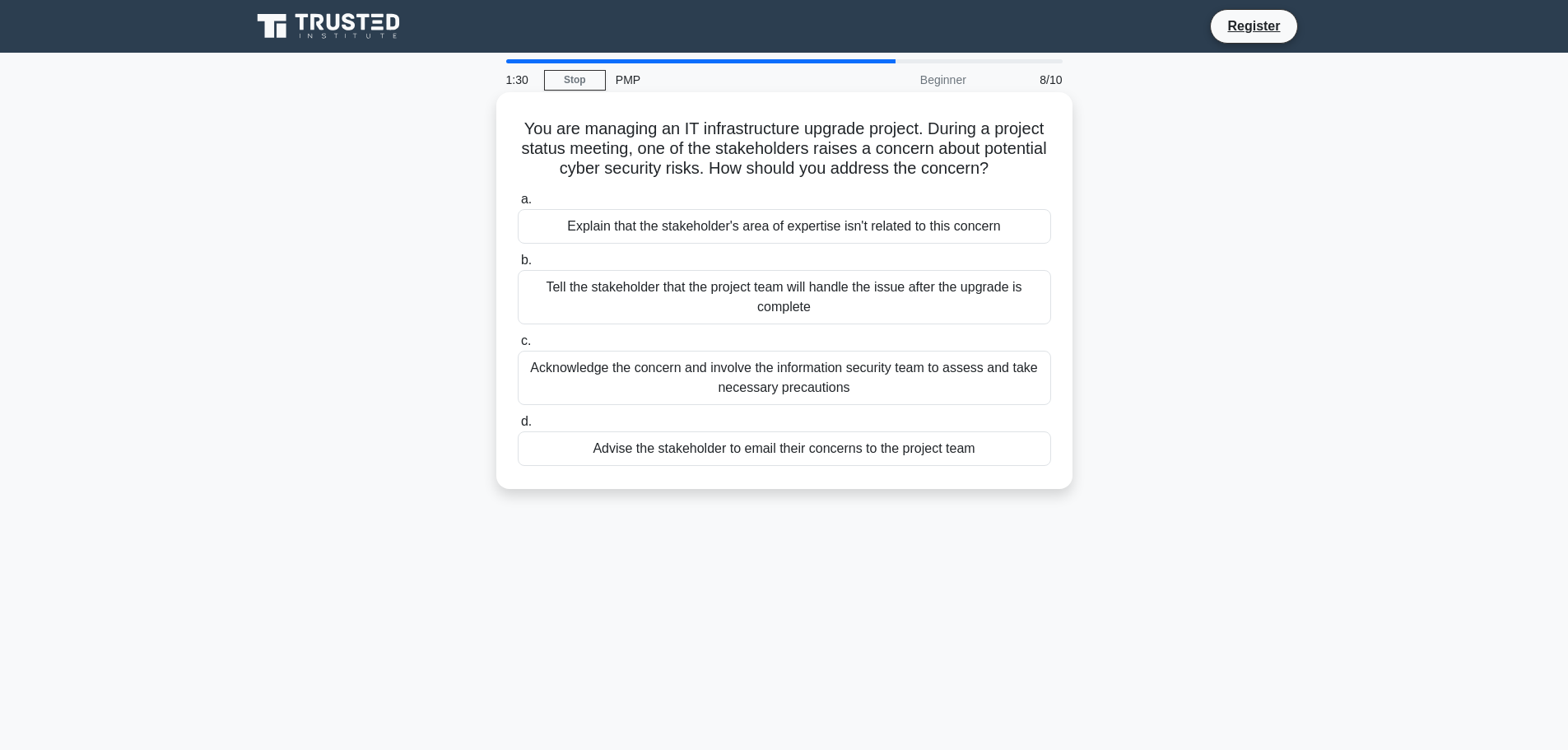
click at [659, 378] on div "Acknowledge the concern and involve the information security team to assess and…" at bounding box center [784, 378] width 533 height 55
click at [518, 346] on input "c. Acknowledge the concern and involve the information security team to assess …" at bounding box center [518, 341] width 0 height 11
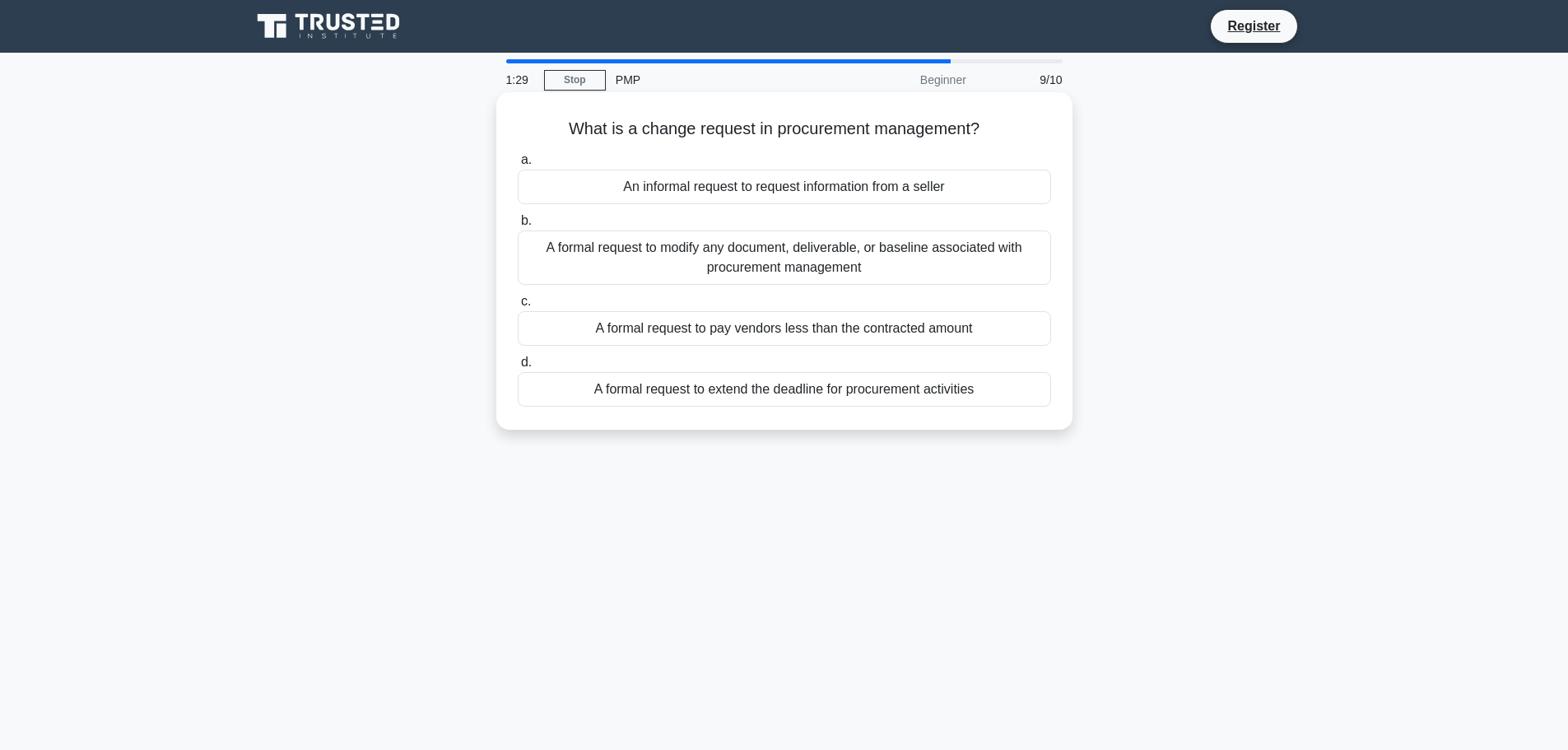
click at [575, 130] on h5 "What is a change request in procurement management? .spinner_0XTQ{transform-ori…" at bounding box center [784, 129] width 536 height 21
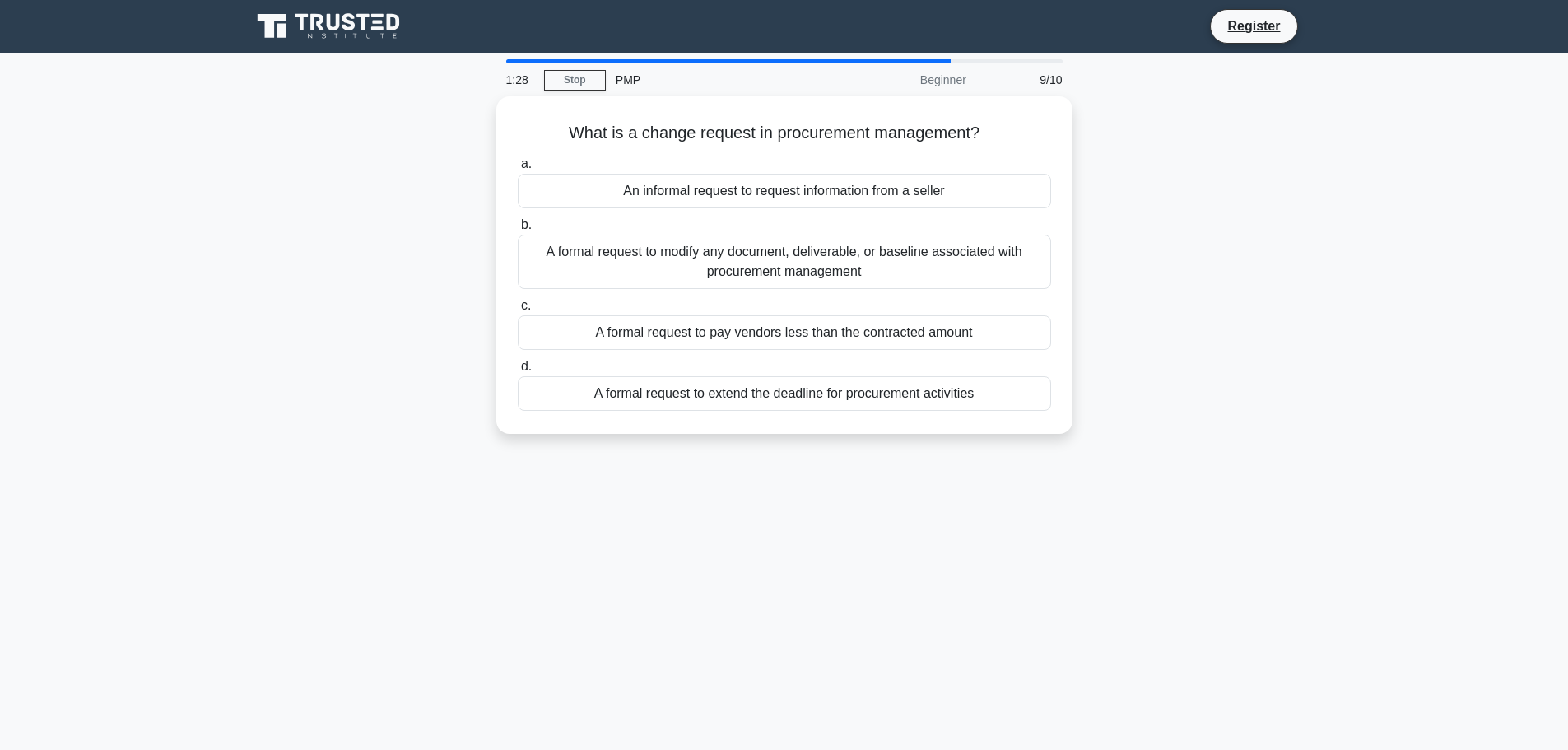
drag, startPoint x: 575, startPoint y: 130, endPoint x: 1052, endPoint y: 457, distance: 578.3
click at [1052, 457] on div "1:28 Stop PMP Beginner 9/10 What is a change request in procurement management?…" at bounding box center [784, 470] width 1086 height 823
copy div "What is a change request in procurement management? .spinner_0XTQ{transform-ori…"
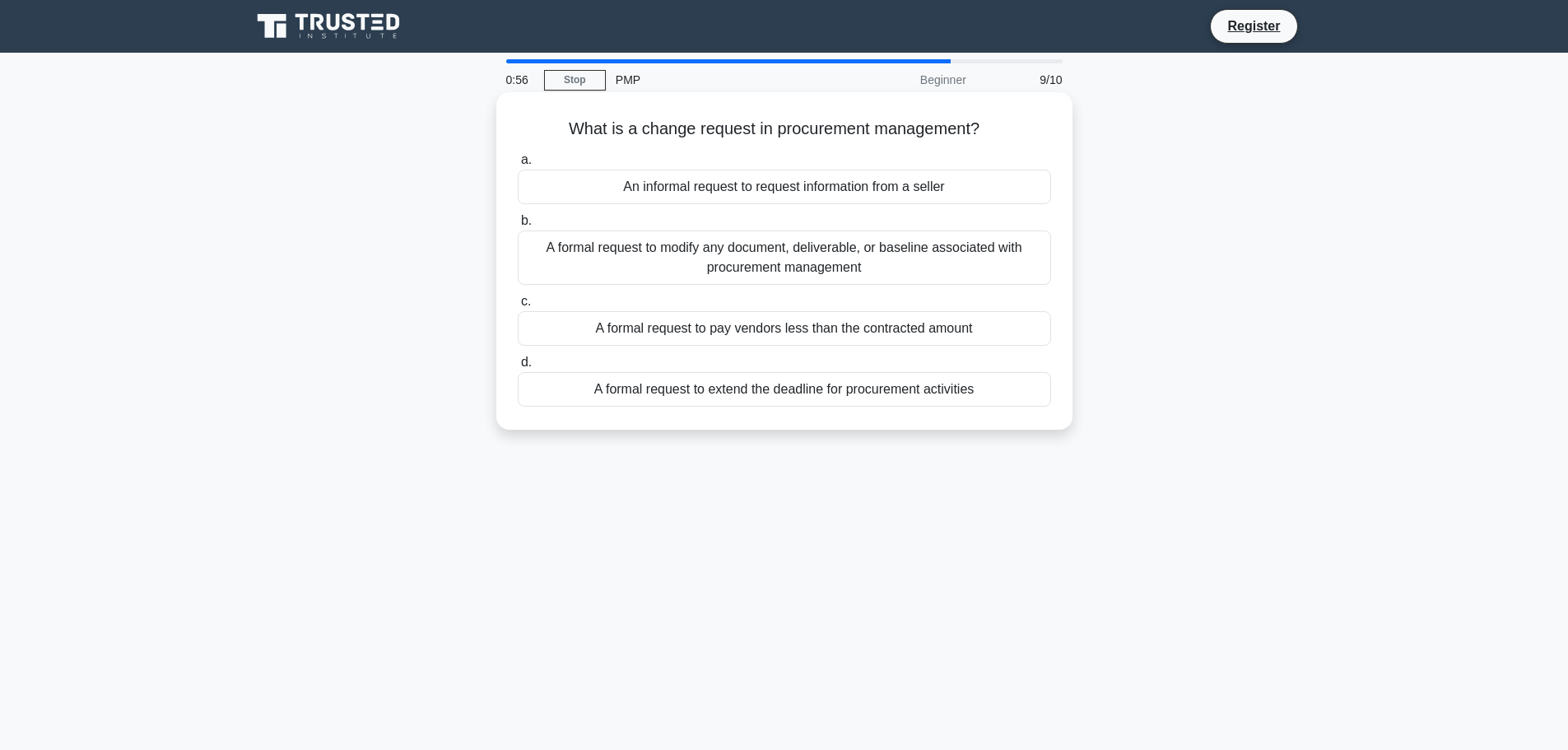
click at [665, 260] on div "A formal request to modify any document, deliverable, or baseline associated wi…" at bounding box center [784, 257] width 533 height 55
click at [518, 226] on input "b. A formal request to modify any document, deliverable, or baseline associated…" at bounding box center [518, 221] width 0 height 11
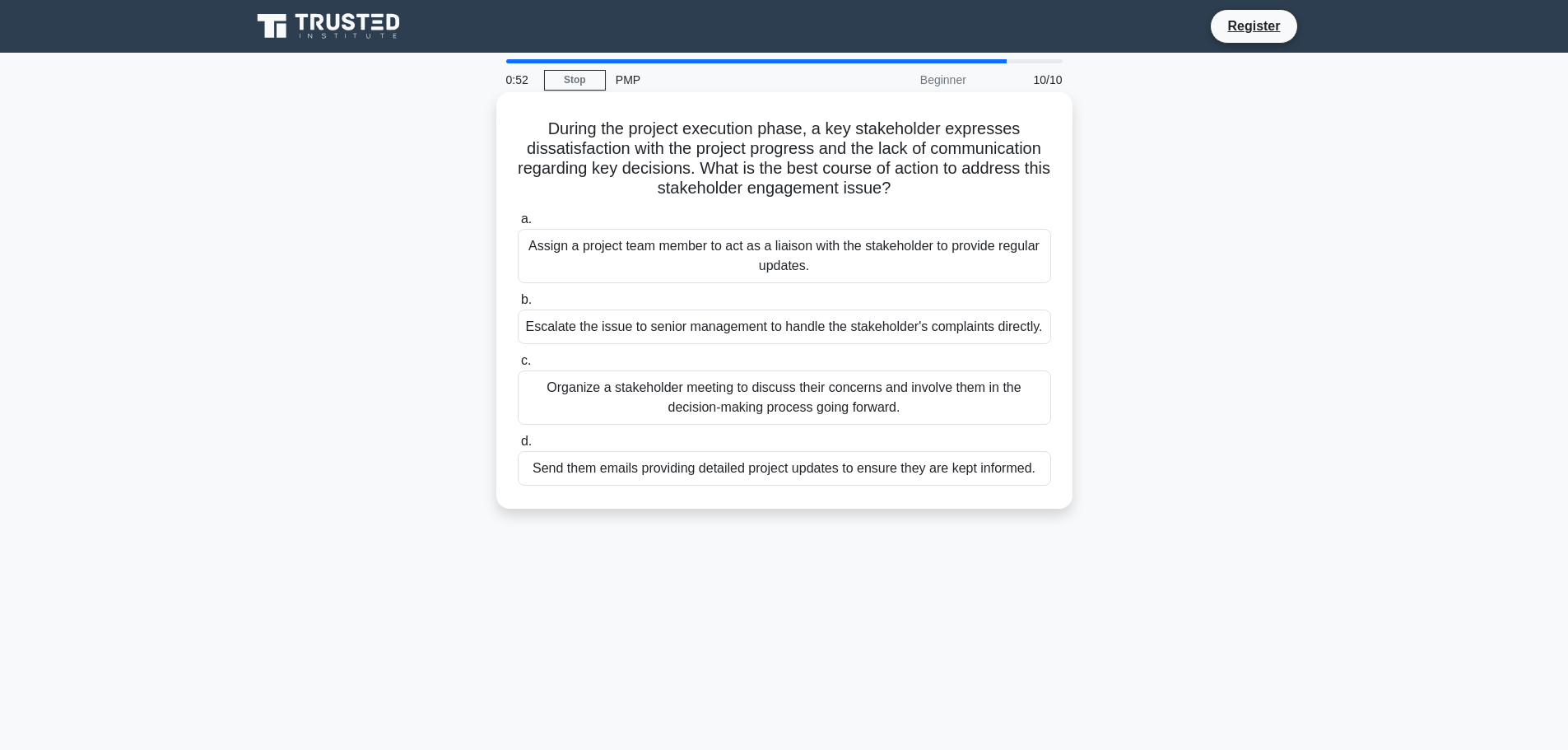
click at [559, 133] on h5 "During the project execution phase, a key stakeholder expresses dissatisfaction…" at bounding box center [784, 159] width 536 height 81
click at [560, 132] on h5 "During the project execution phase, a key stakeholder expresses dissatisfaction…" at bounding box center [784, 159] width 536 height 81
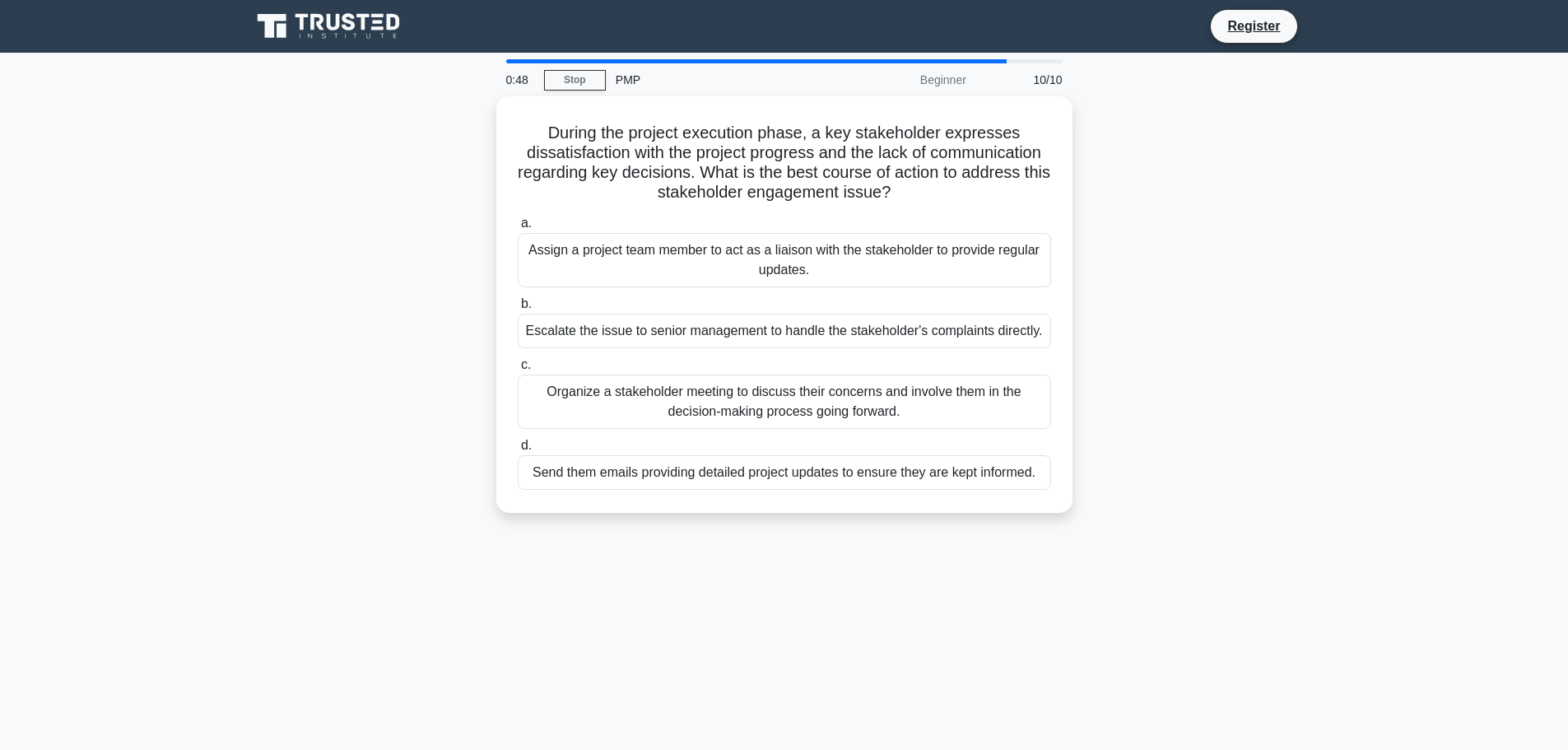
drag, startPoint x: 560, startPoint y: 132, endPoint x: 1066, endPoint y: 528, distance: 642.5
click at [1066, 528] on div "During the project execution phase, a key stakeholder expresses dissatisfaction…" at bounding box center [784, 314] width 1086 height 436
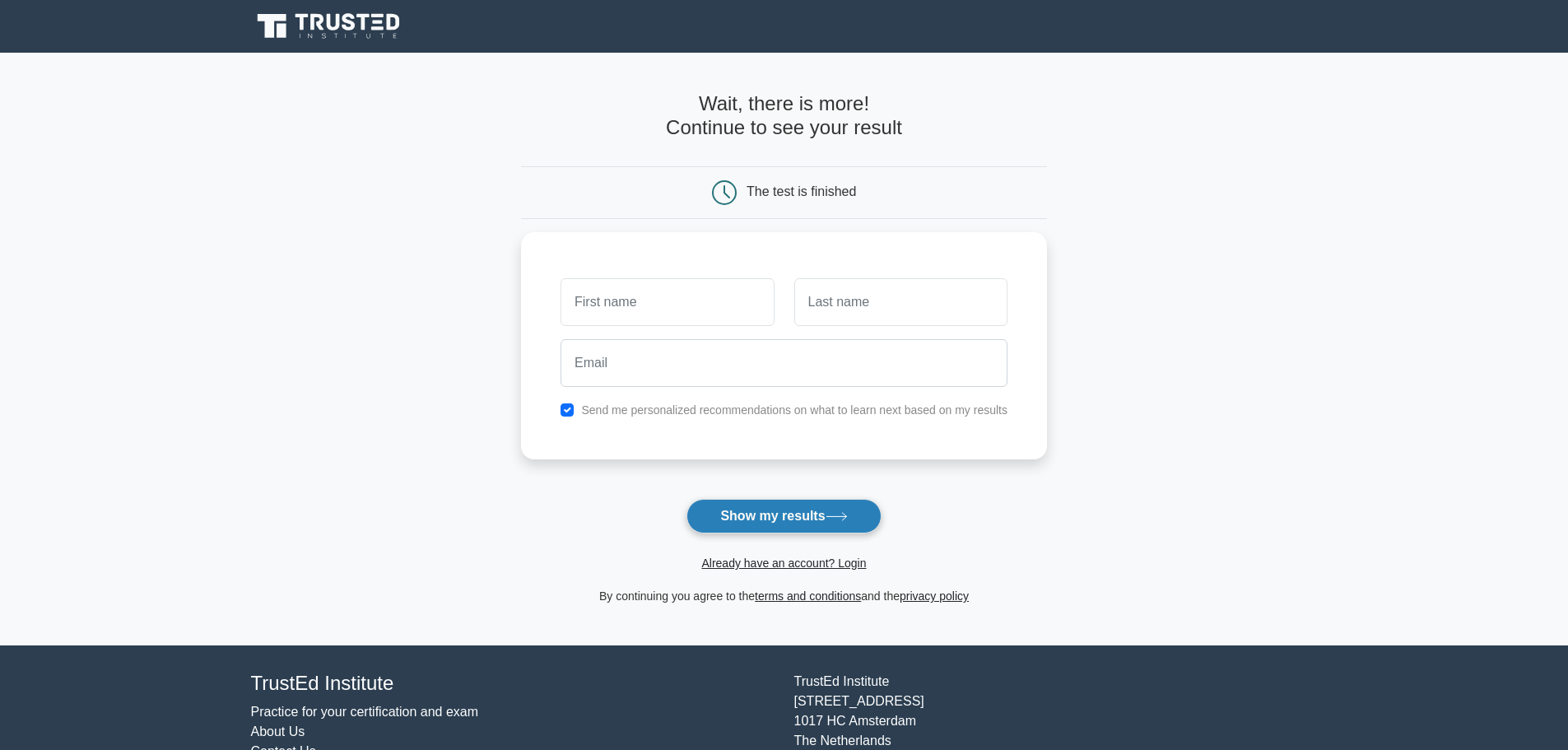
click at [809, 520] on button "Show my results" at bounding box center [784, 515] width 194 height 34
click at [700, 300] on input "text" at bounding box center [668, 298] width 214 height 48
type input "fawaz"
click at [902, 323] on div at bounding box center [900, 298] width 233 height 61
click at [899, 309] on input "text" at bounding box center [901, 298] width 214 height 48
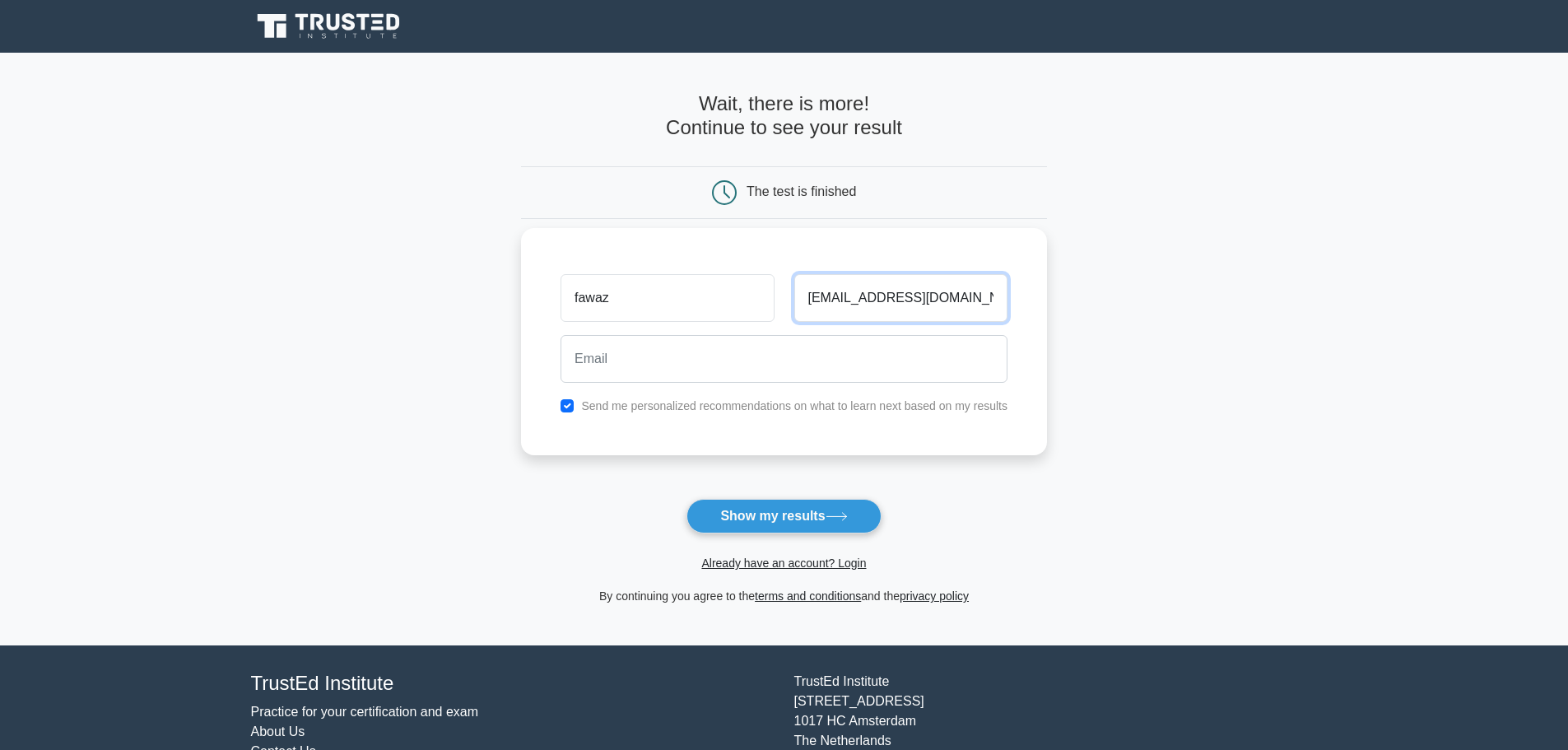
click at [899, 309] on input "aa.aooo@windowslive.com" at bounding box center [901, 298] width 214 height 48
type input "aa.aooo@windowslive.com"
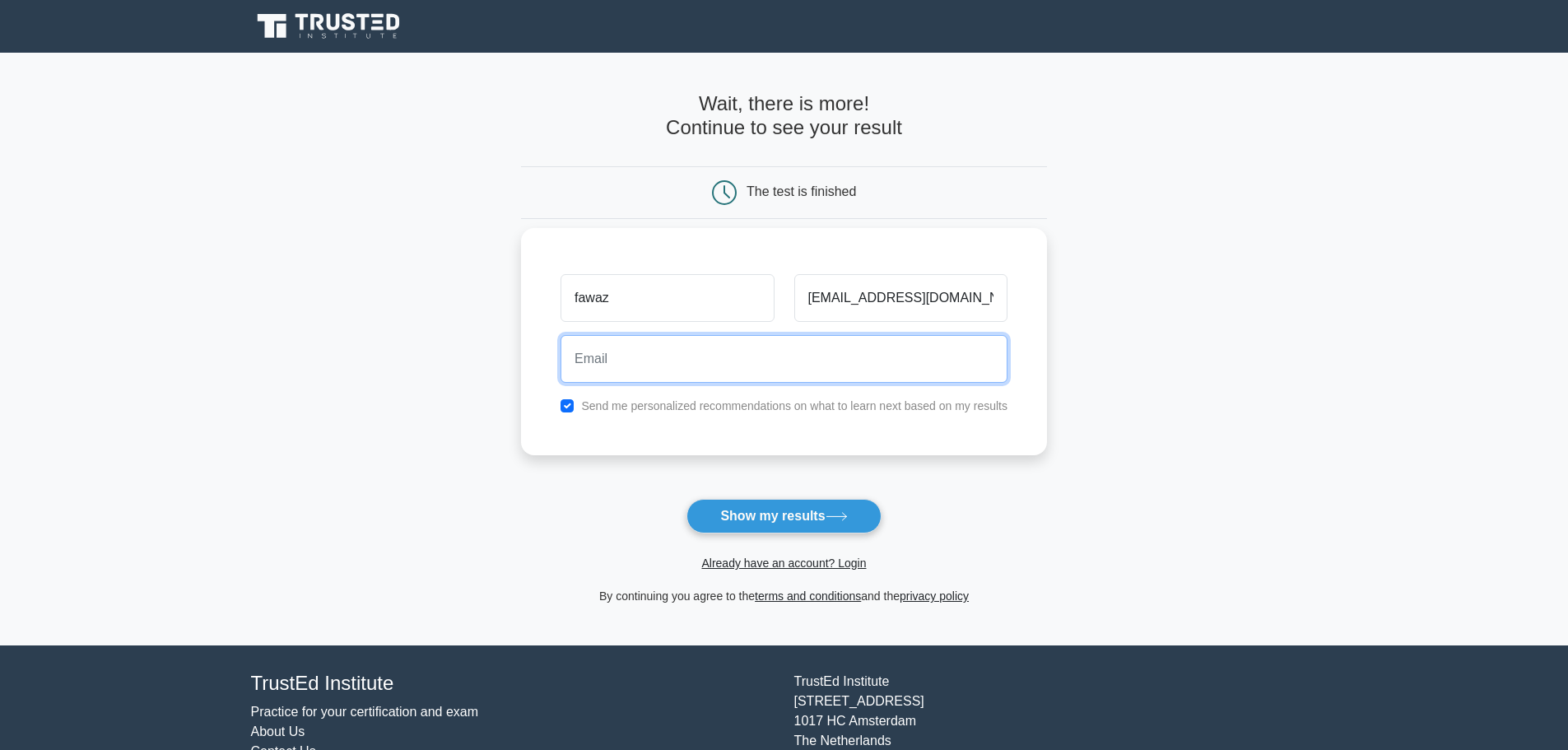
click at [706, 377] on input "email" at bounding box center [784, 359] width 447 height 48
paste input "aa.aooo@windowslive.com"
type input "aa.aooo@windowslive.com"
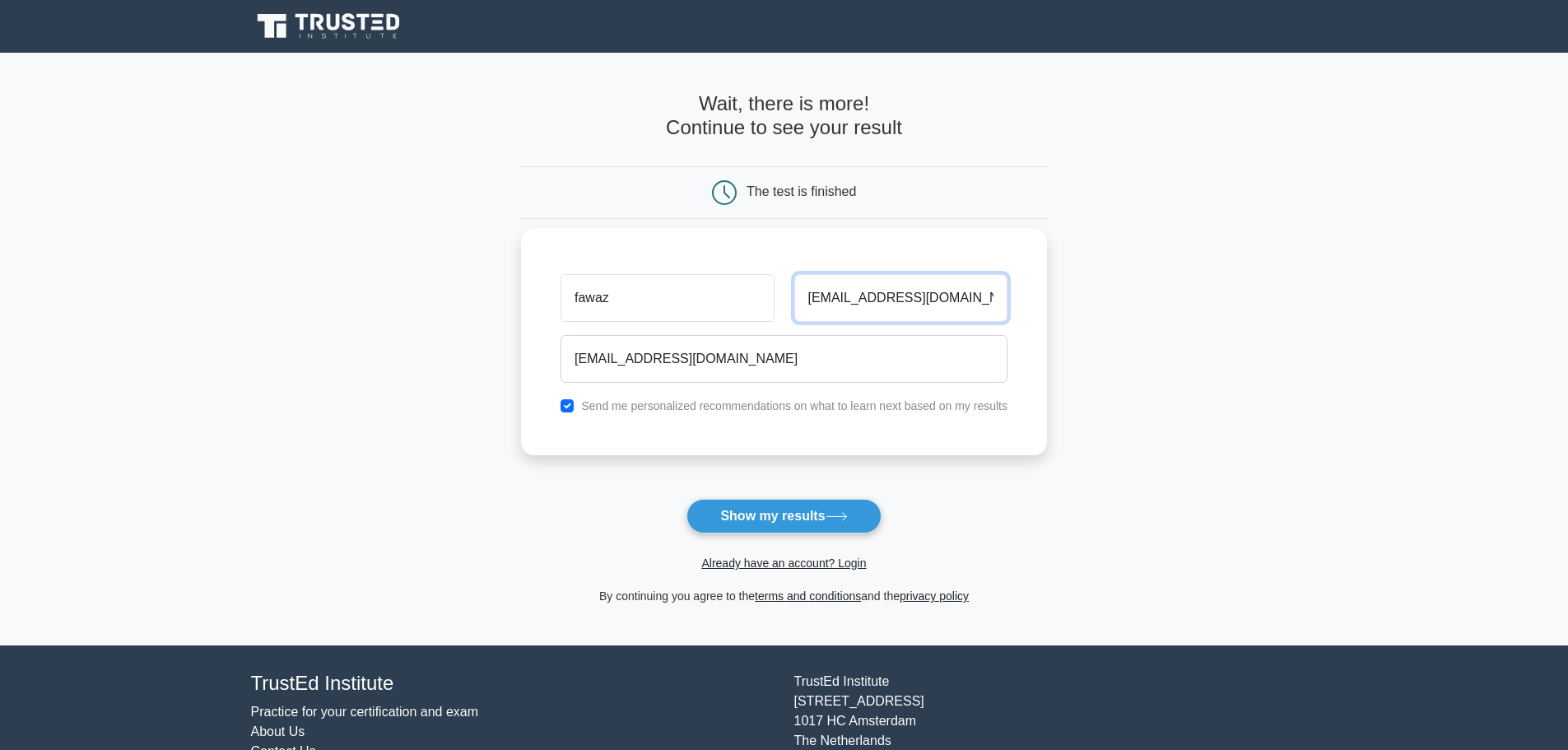
click at [830, 304] on input "aa.aooo@windowslive.com" at bounding box center [901, 298] width 214 height 48
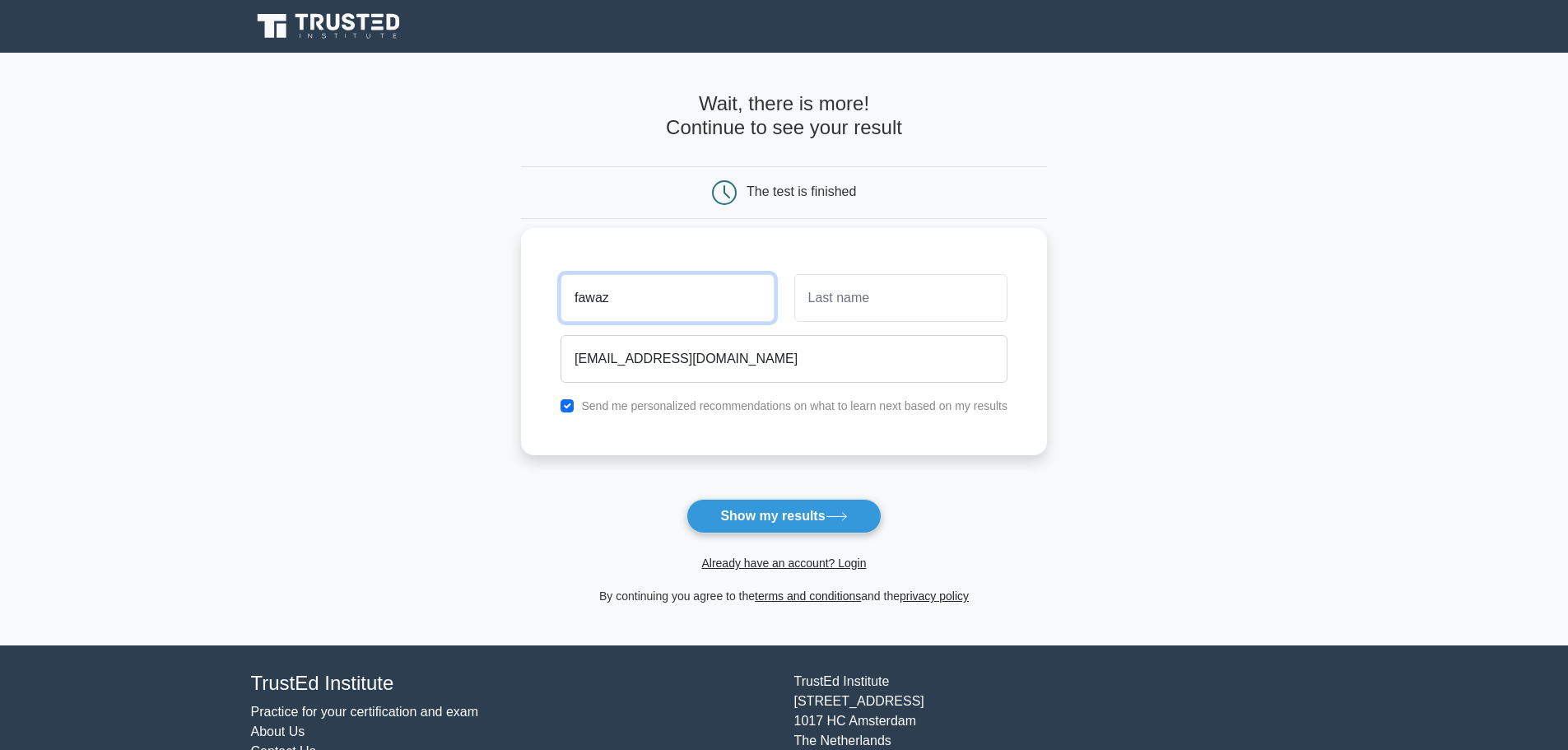
click at [670, 298] on input "fawaz" at bounding box center [668, 298] width 214 height 48
type input "f"
click at [837, 306] on input "text" at bounding box center [901, 298] width 214 height 48
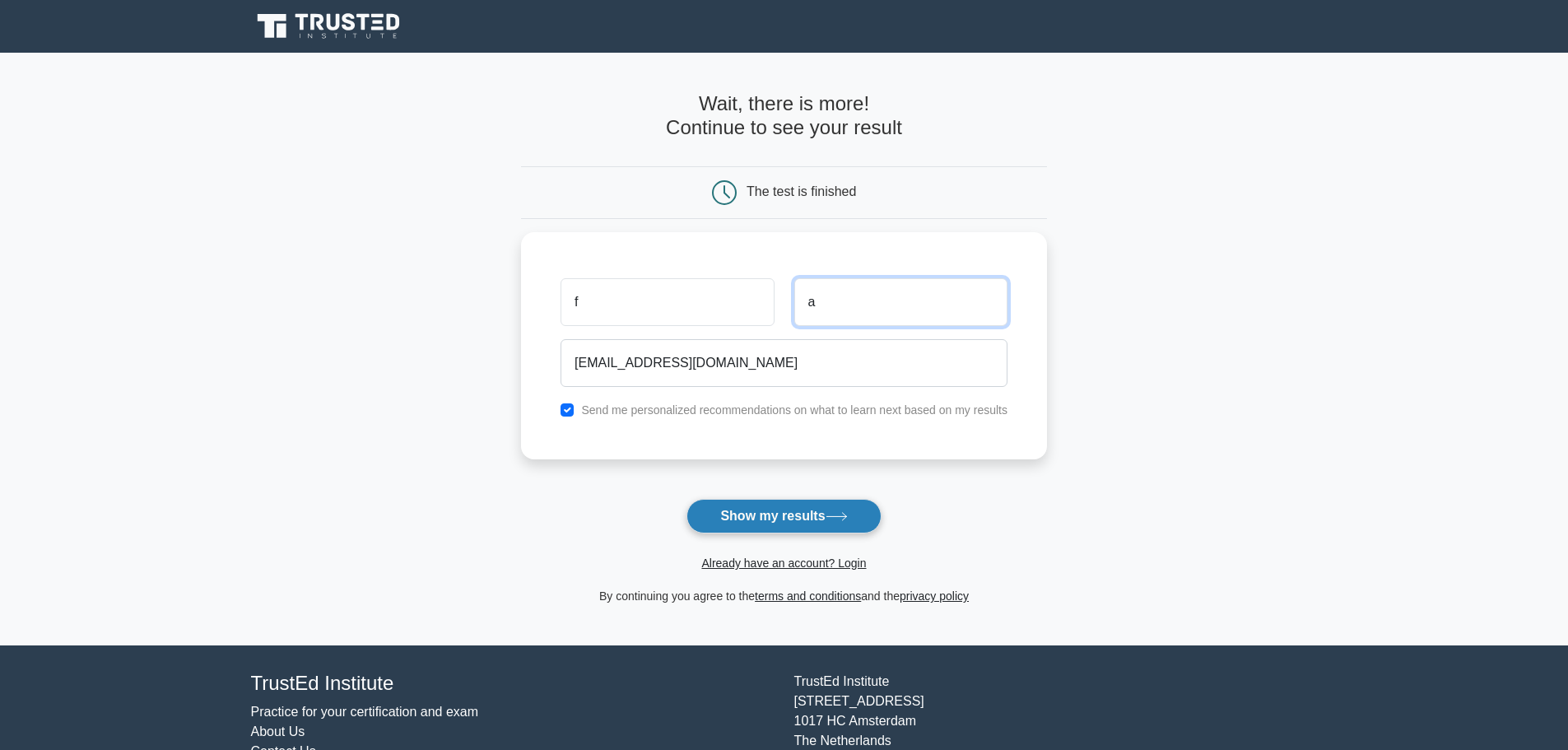
type input "a"
click at [773, 513] on button "Show my results" at bounding box center [784, 515] width 194 height 34
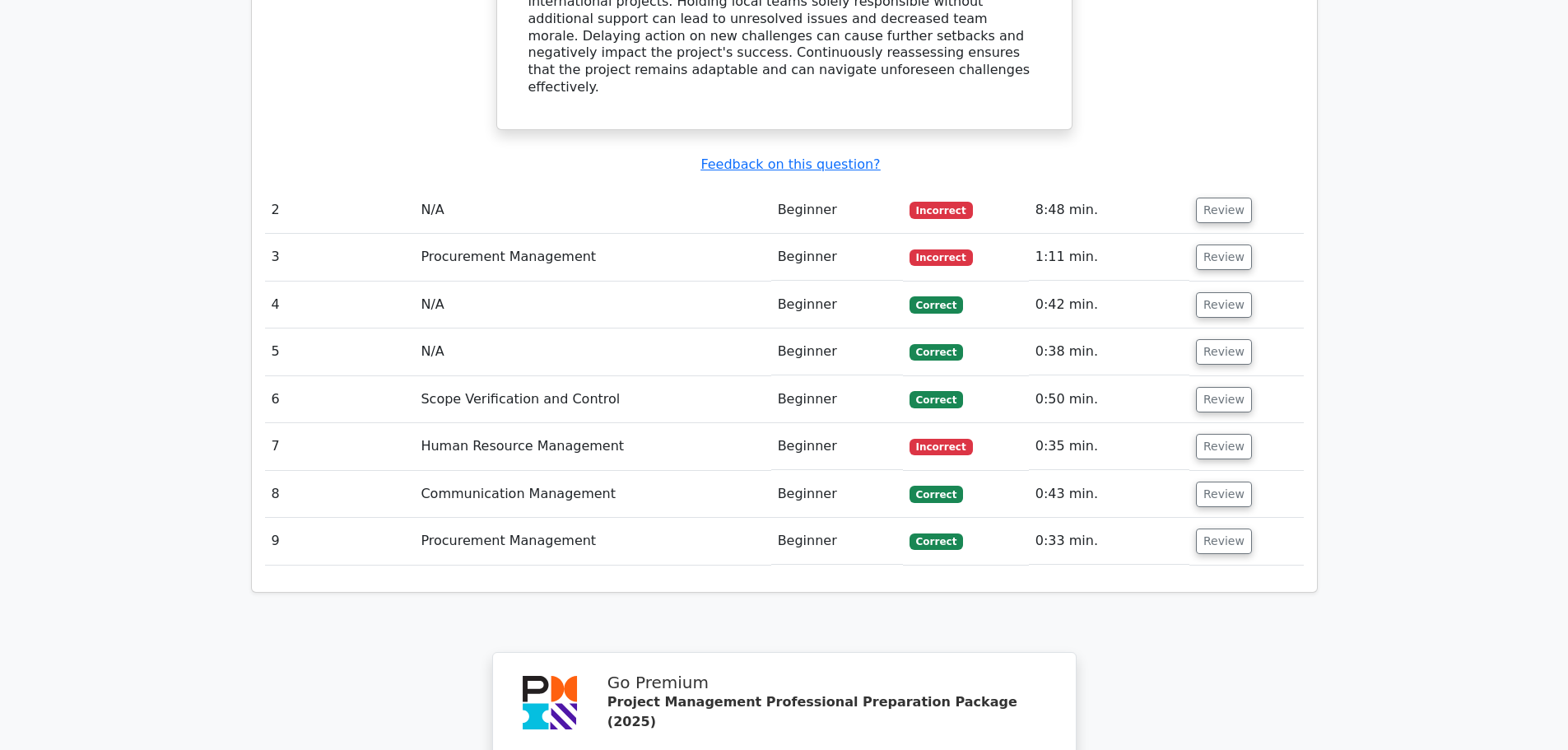
scroll to position [1976, 0]
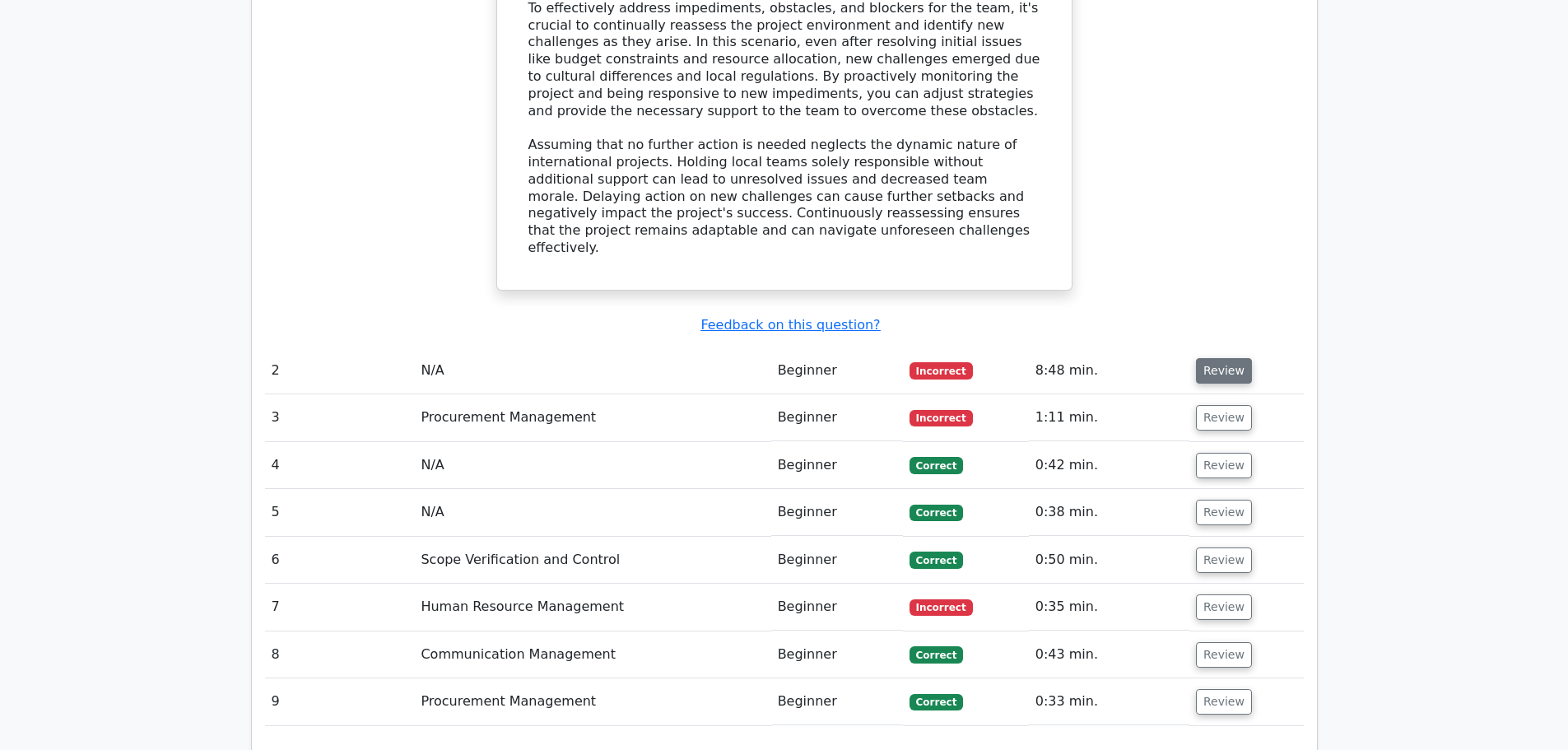
click at [1231, 358] on button "Review" at bounding box center [1224, 371] width 56 height 25
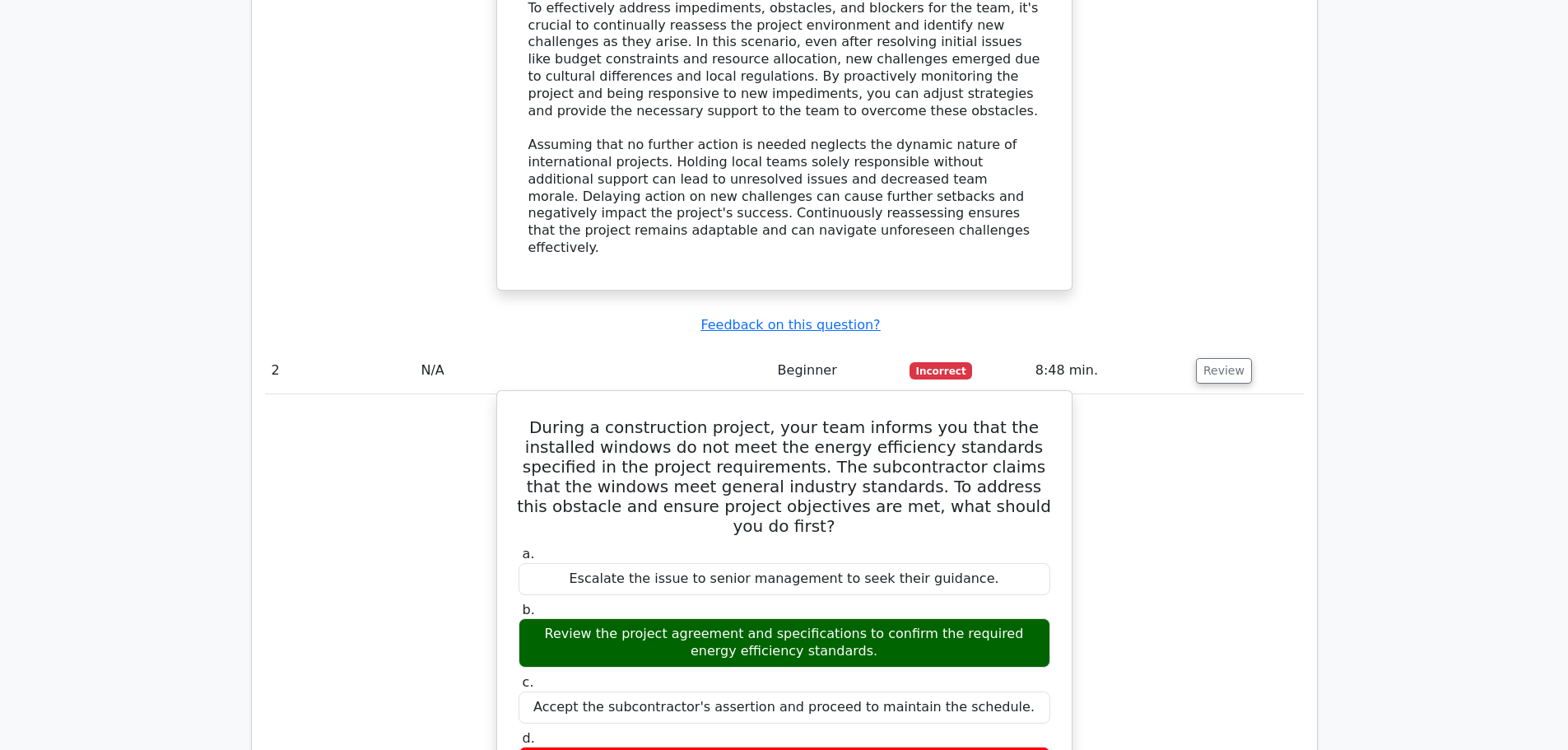
drag, startPoint x: 555, startPoint y: 488, endPoint x: 917, endPoint y: 494, distance: 362.0
click at [917, 618] on div "Review the project agreement and specifications to confirm the required energy …" at bounding box center [784, 642] width 532 height 50
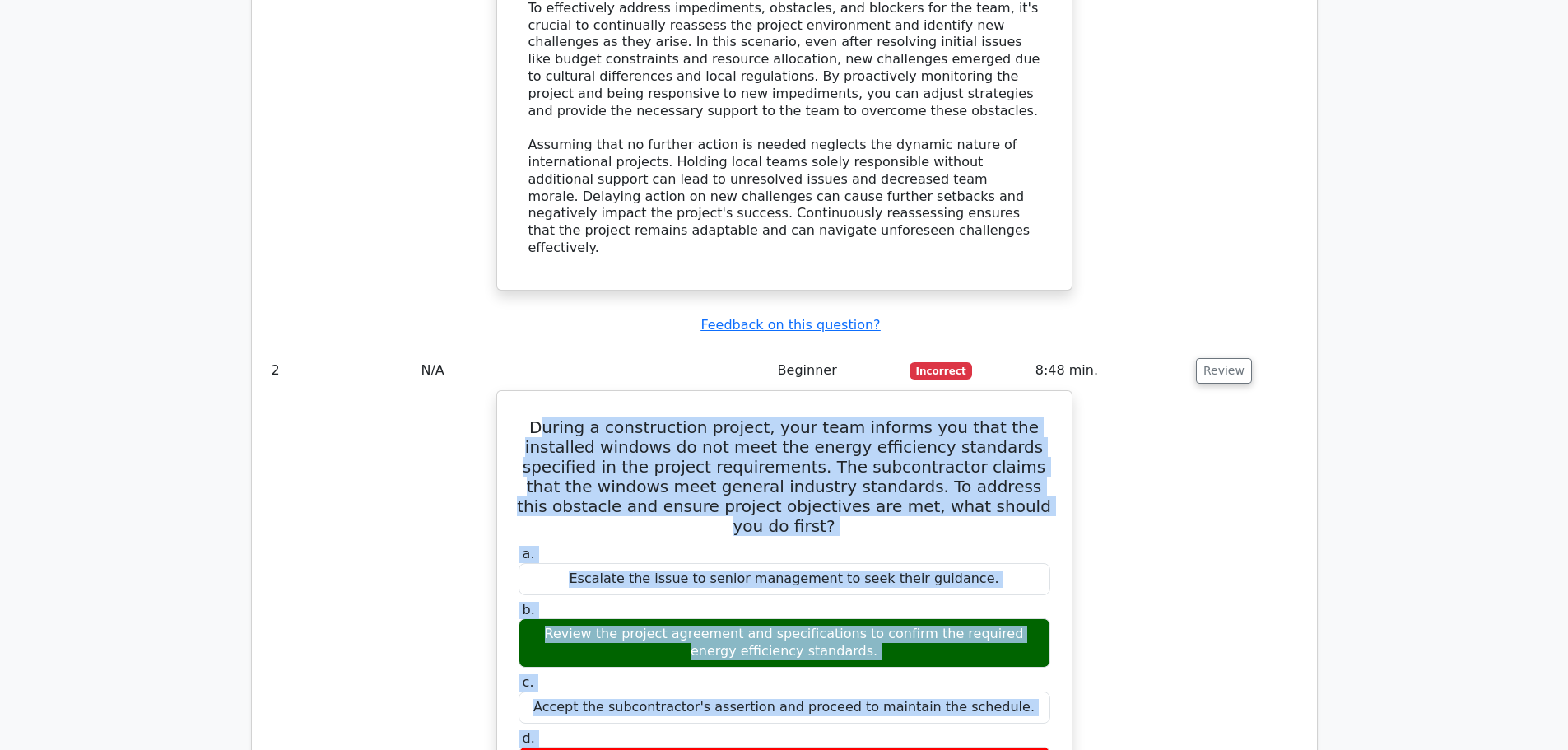
drag, startPoint x: 527, startPoint y: 294, endPoint x: 915, endPoint y: 679, distance: 546.6
click at [915, 679] on div "During a construction project, your team informs you that the installed windows…" at bounding box center [784, 693] width 562 height 591
click at [528, 417] on h5 "During a construction project, your team informs you that the installed windows…" at bounding box center [784, 476] width 535 height 119
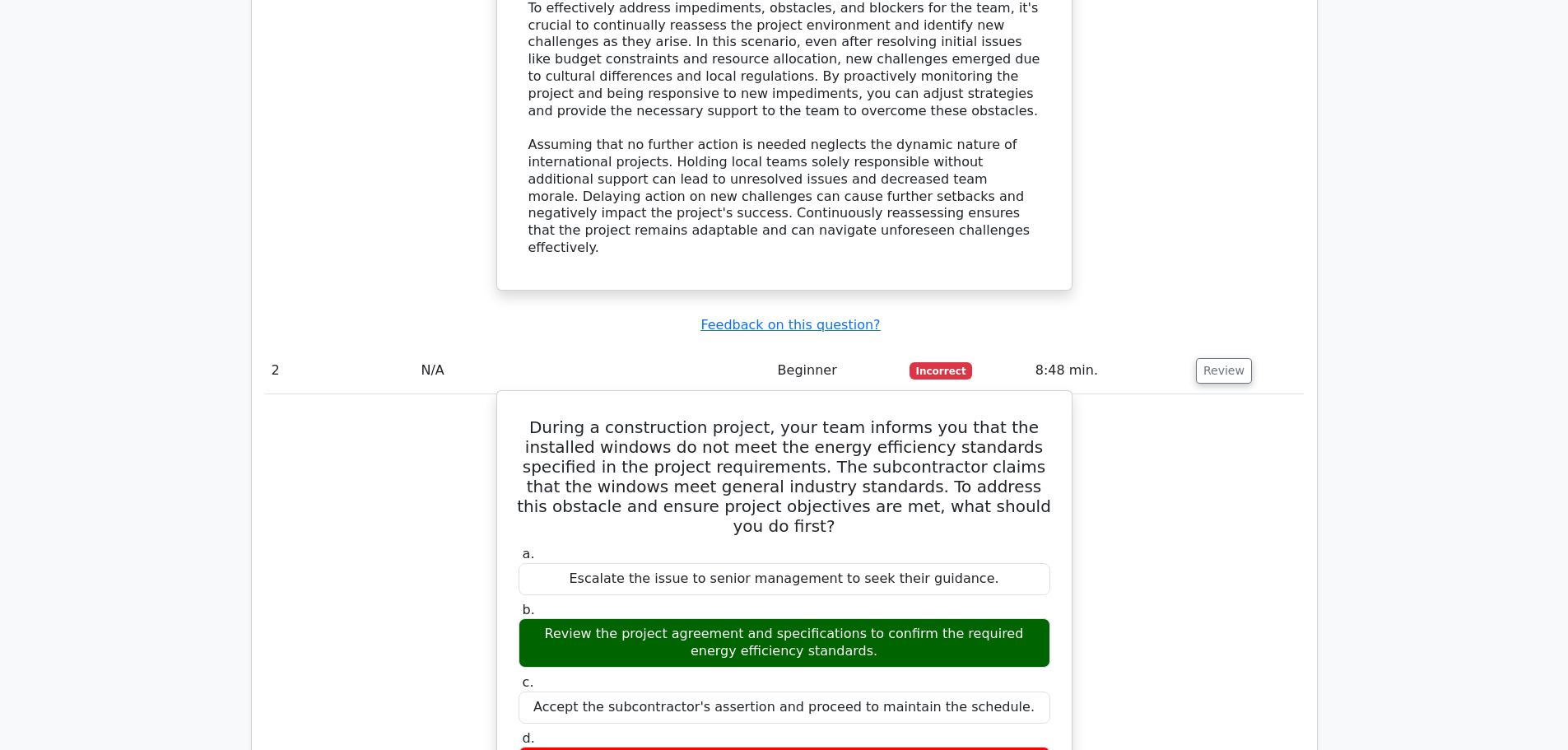
drag, startPoint x: 528, startPoint y: 294, endPoint x: 1053, endPoint y: 628, distance: 622.2
click at [1053, 628] on div "During a construction project, your team informs you that the installed windows…" at bounding box center [784, 693] width 562 height 591
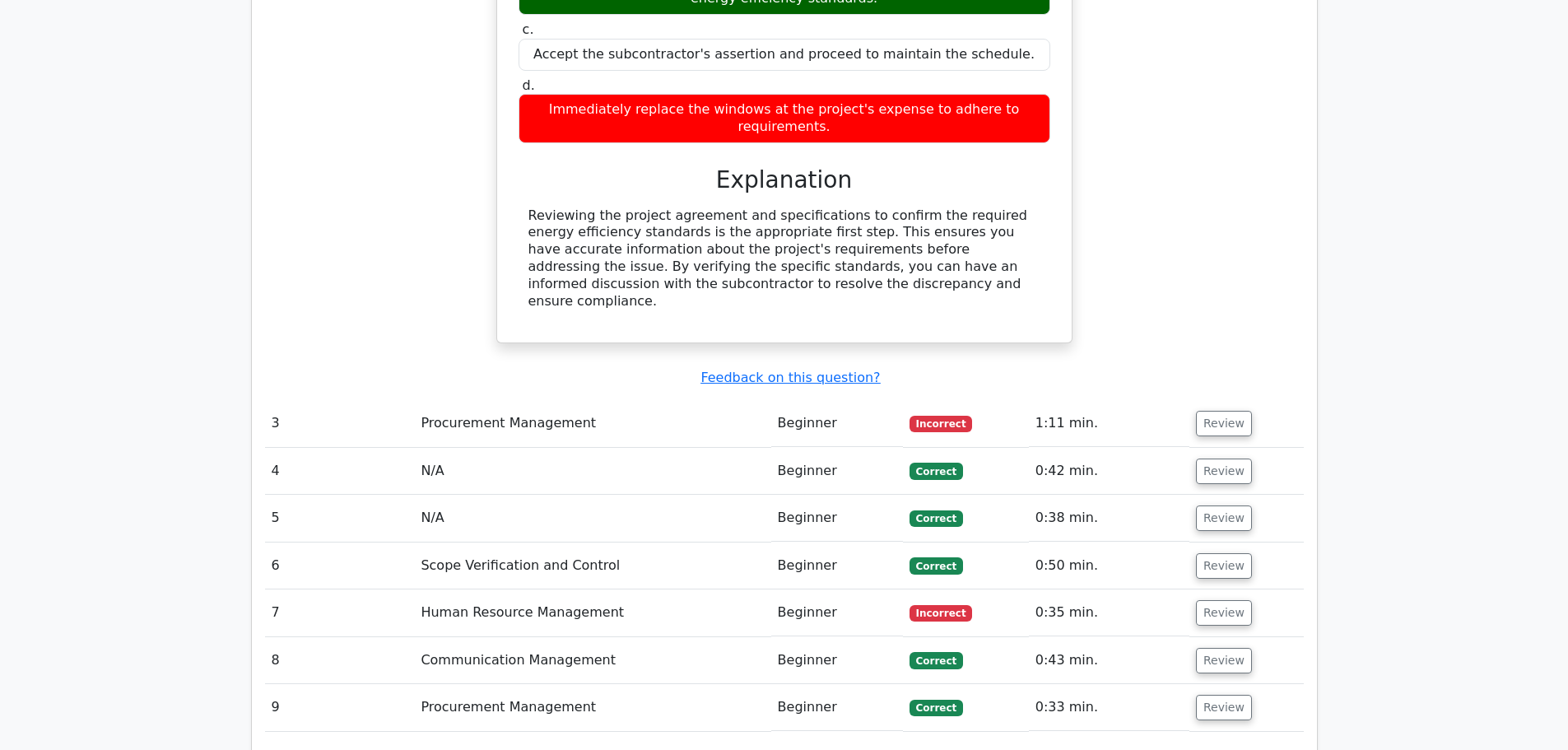
scroll to position [2634, 0]
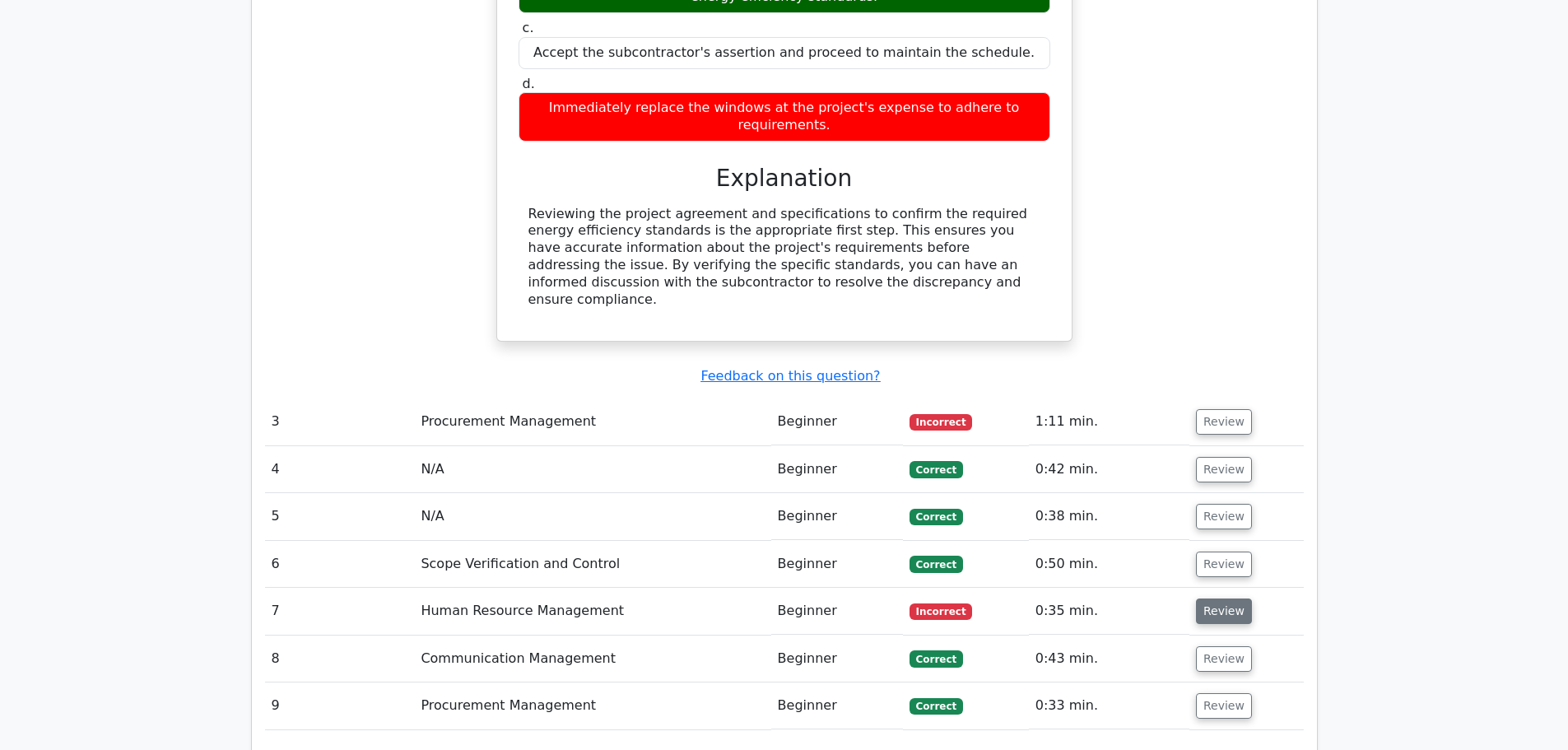
click at [1224, 599] on button "Review" at bounding box center [1224, 611] width 56 height 25
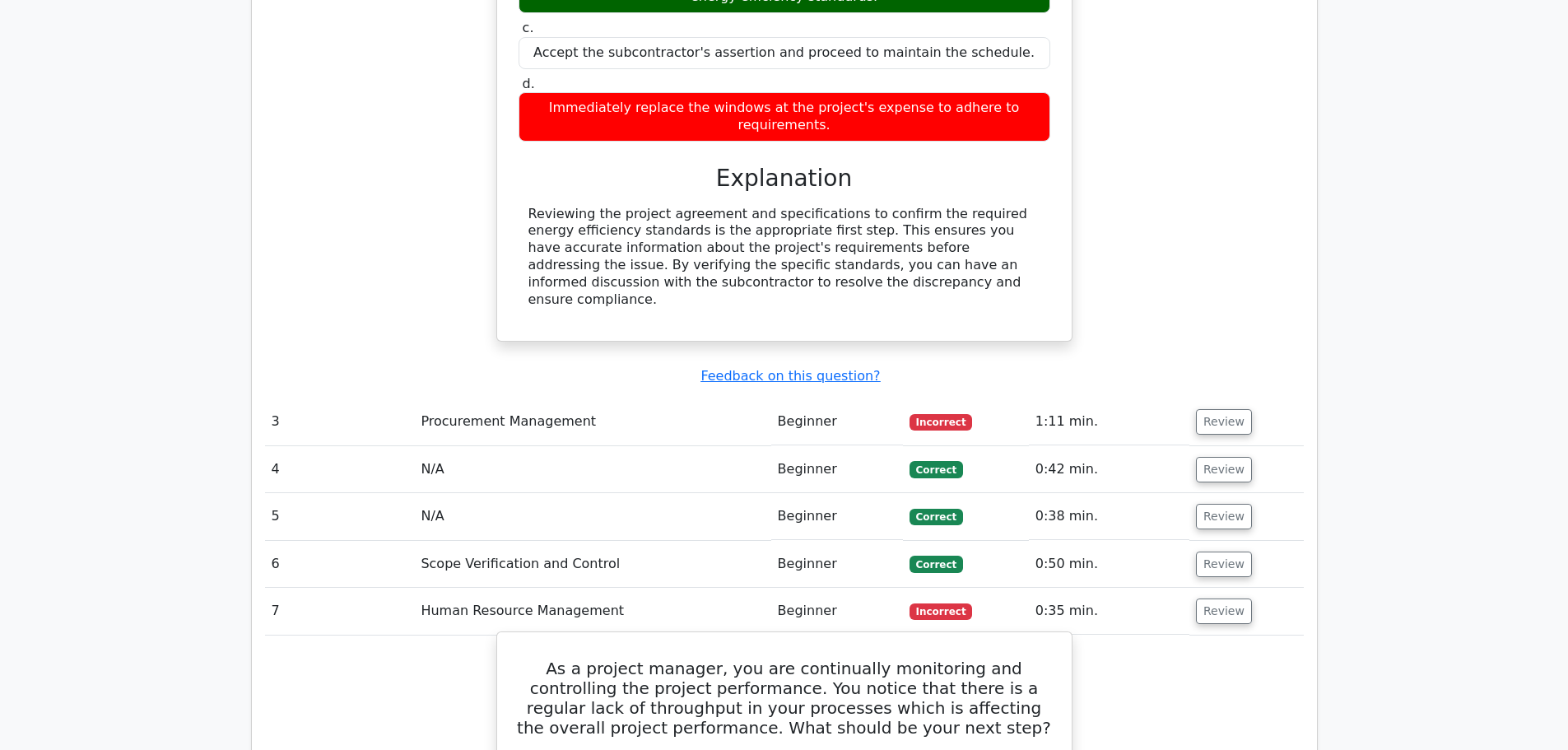
click at [527, 658] on h5 "As a project manager, you are continually monitoring and controlling the projec…" at bounding box center [784, 698] width 535 height 79
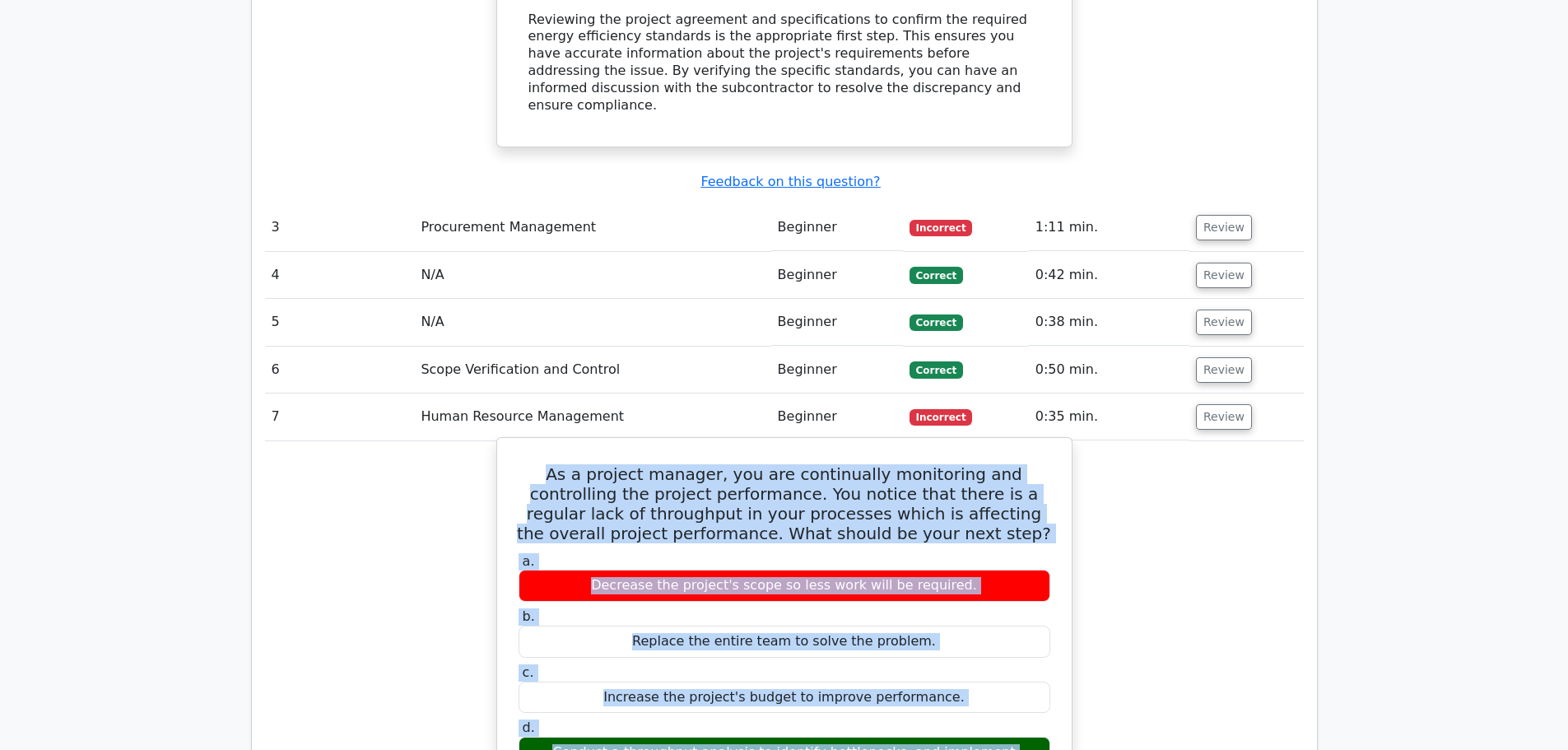
scroll to position [2855, 0]
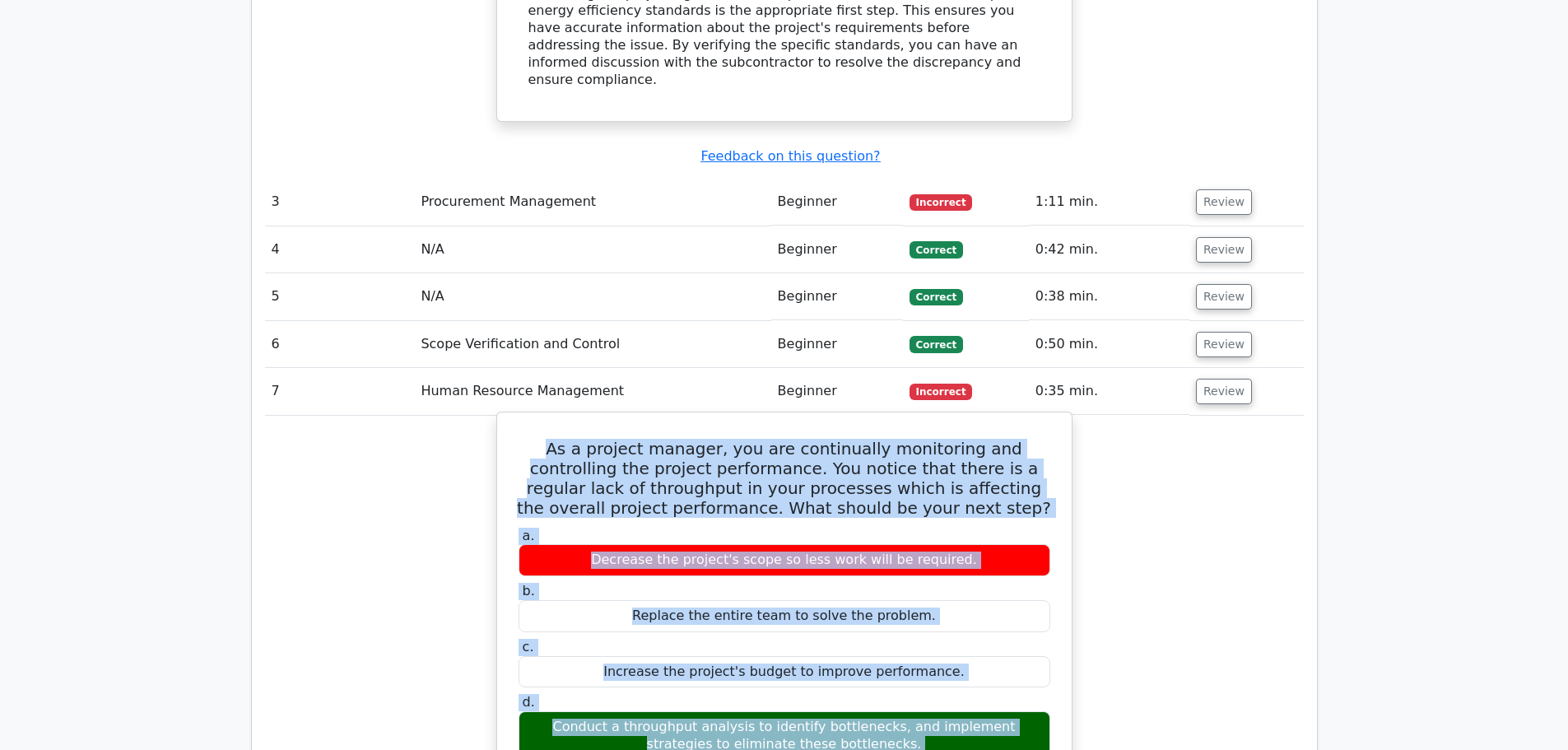
drag, startPoint x: 527, startPoint y: 485, endPoint x: 1046, endPoint y: 568, distance: 525.6
copy div "As a project manager, you are continually monitoring and controlling the projec…"
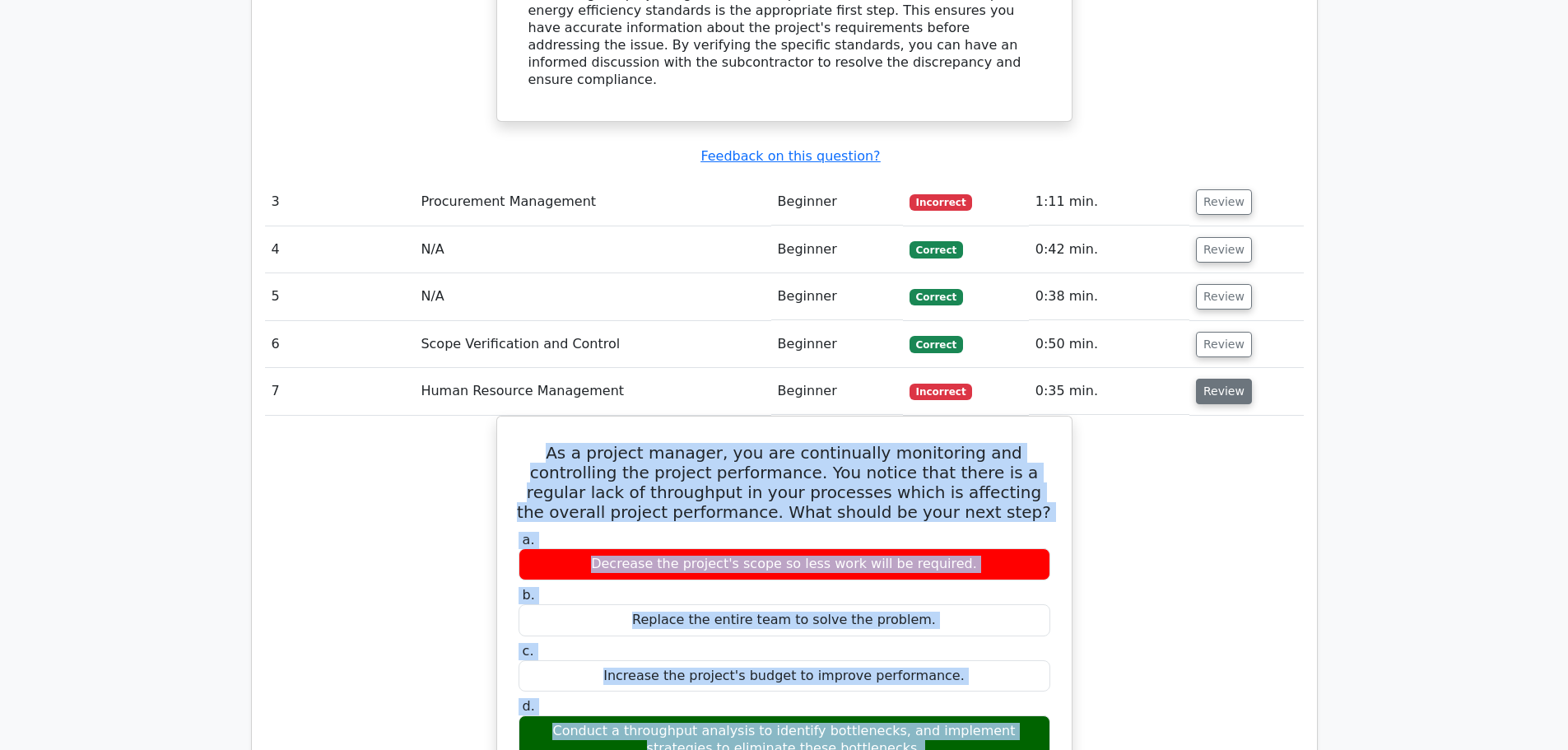
click at [1225, 378] on button "Review" at bounding box center [1224, 391] width 56 height 25
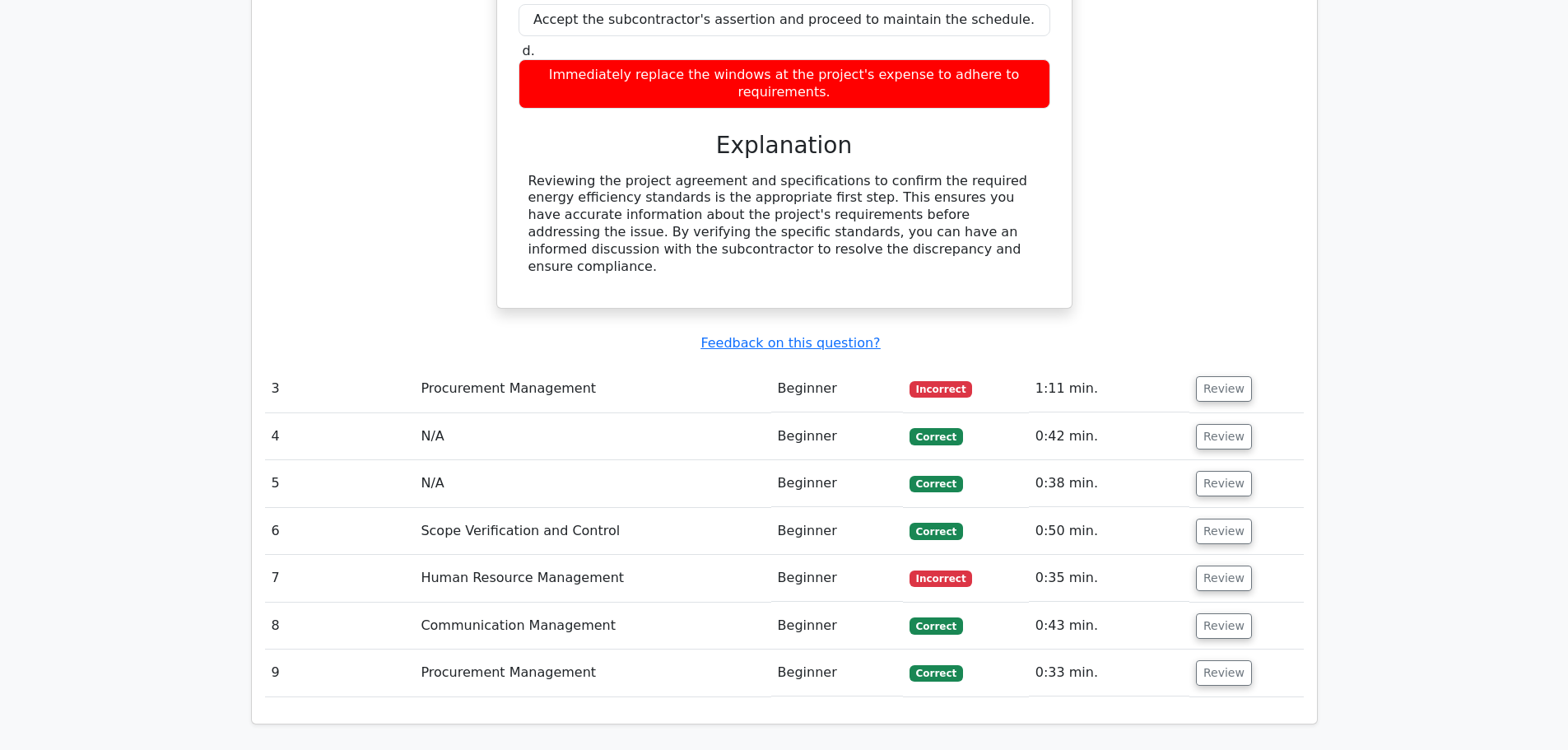
scroll to position [2772, 0]
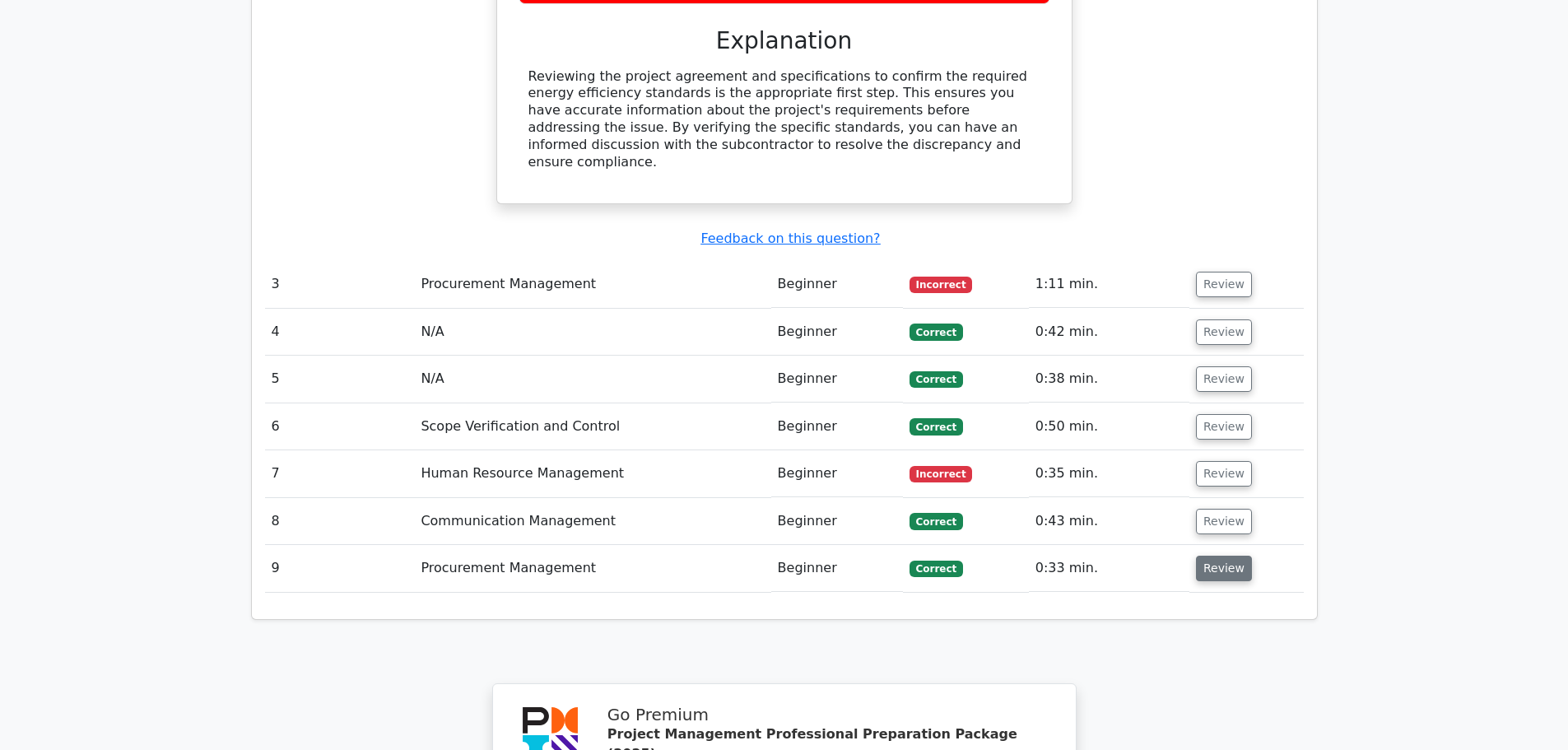
click at [1210, 556] on button "Review" at bounding box center [1224, 568] width 56 height 25
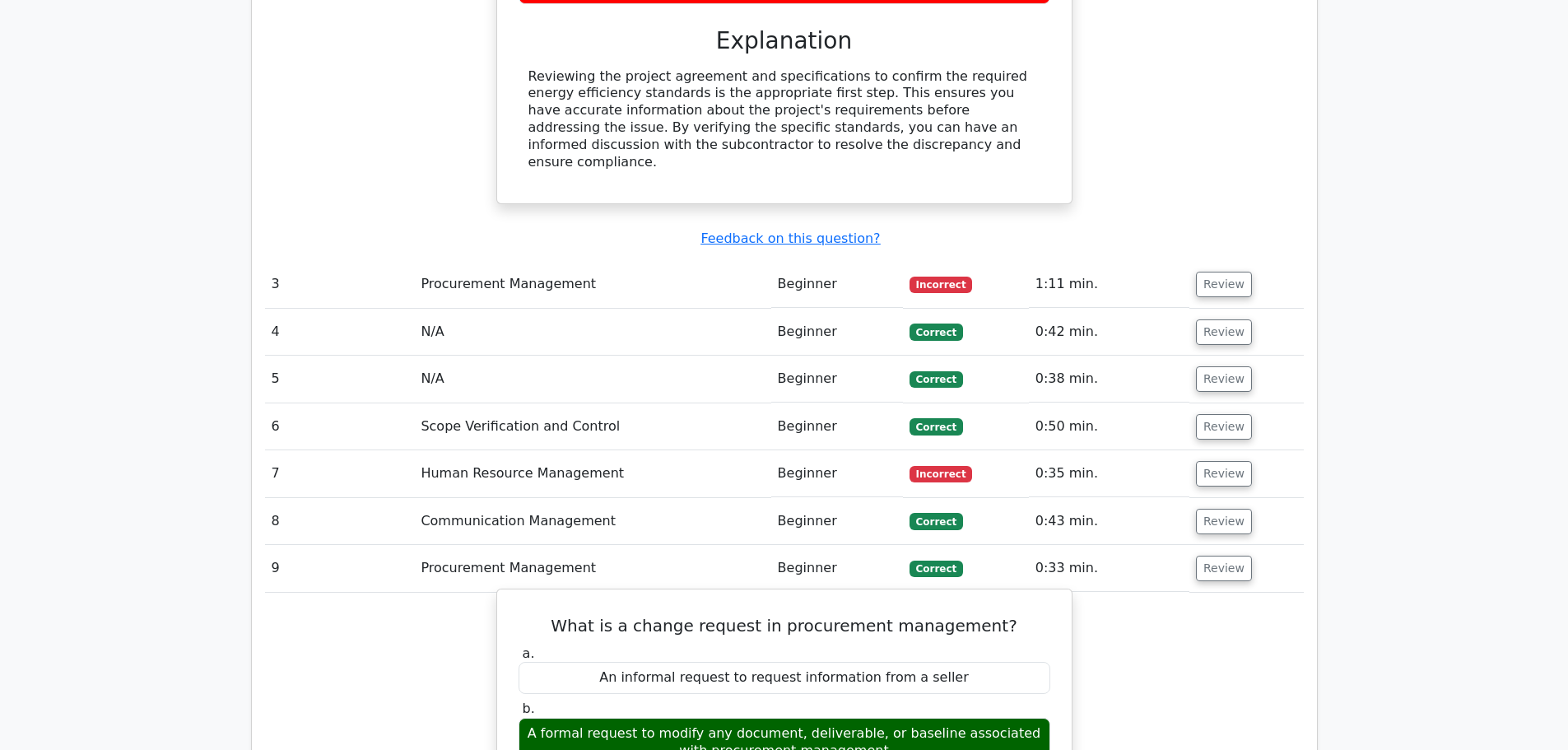
scroll to position [3018, 0]
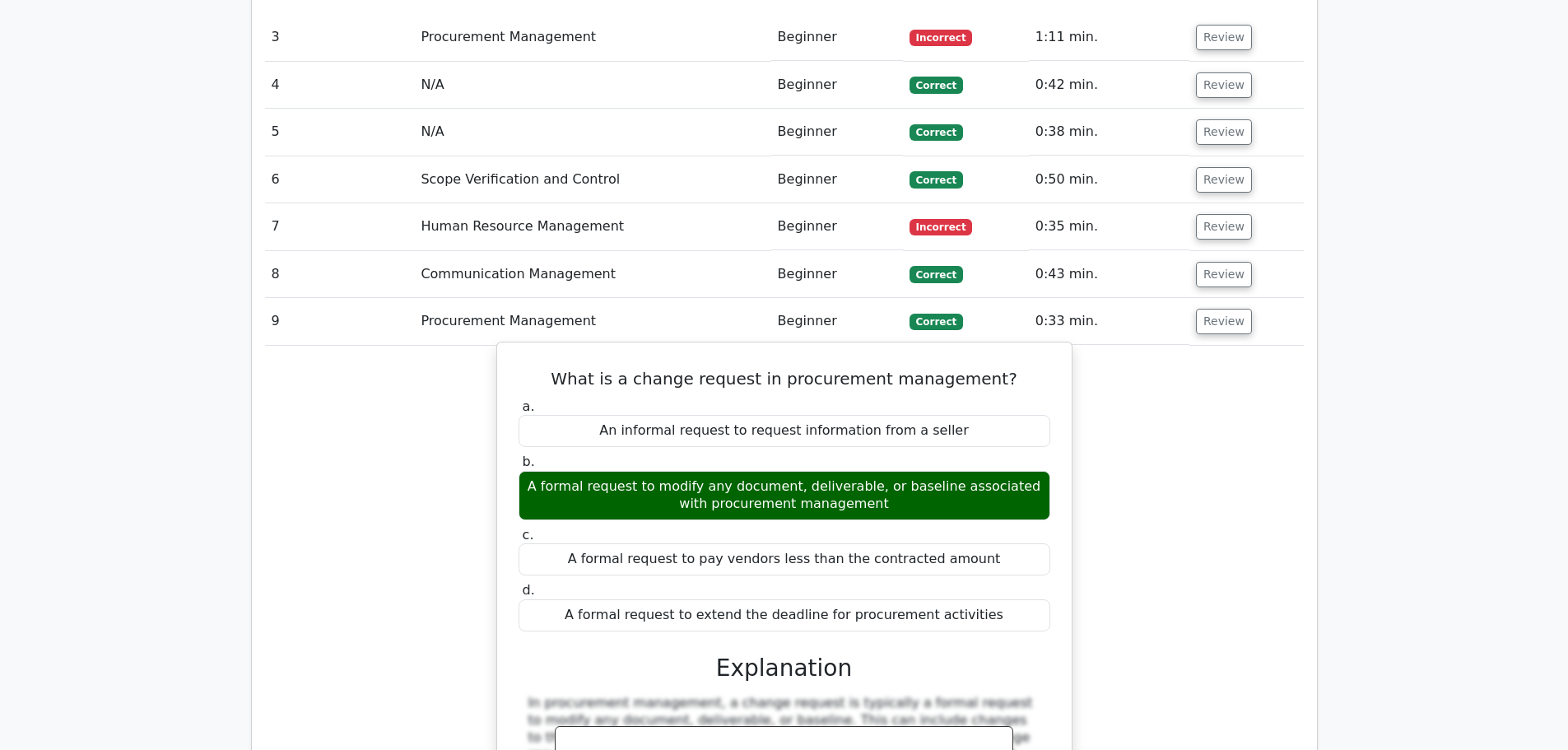
click at [594, 369] on h5 "What is a change request in procurement management?" at bounding box center [784, 378] width 535 height 19
drag, startPoint x: 594, startPoint y: 191, endPoint x: 956, endPoint y: 425, distance: 431.0
click at [956, 425] on div "What is a change request in procurement management? a. An informal request to r…" at bounding box center [784, 655] width 562 height 612
copy div "What is a change request in procurement management? a. An informal request to r…"
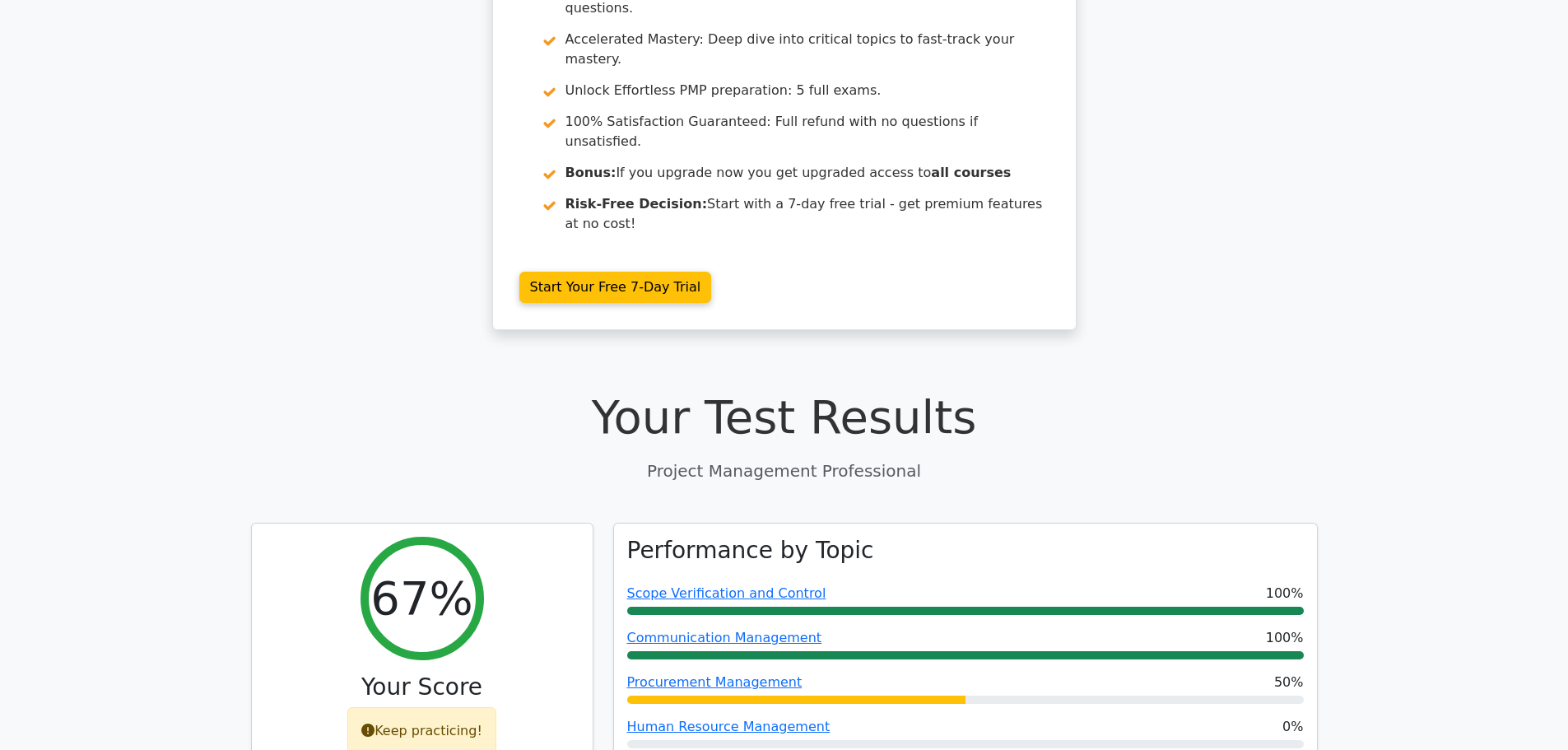
scroll to position [0, 0]
